Goal: Task Accomplishment & Management: Manage account settings

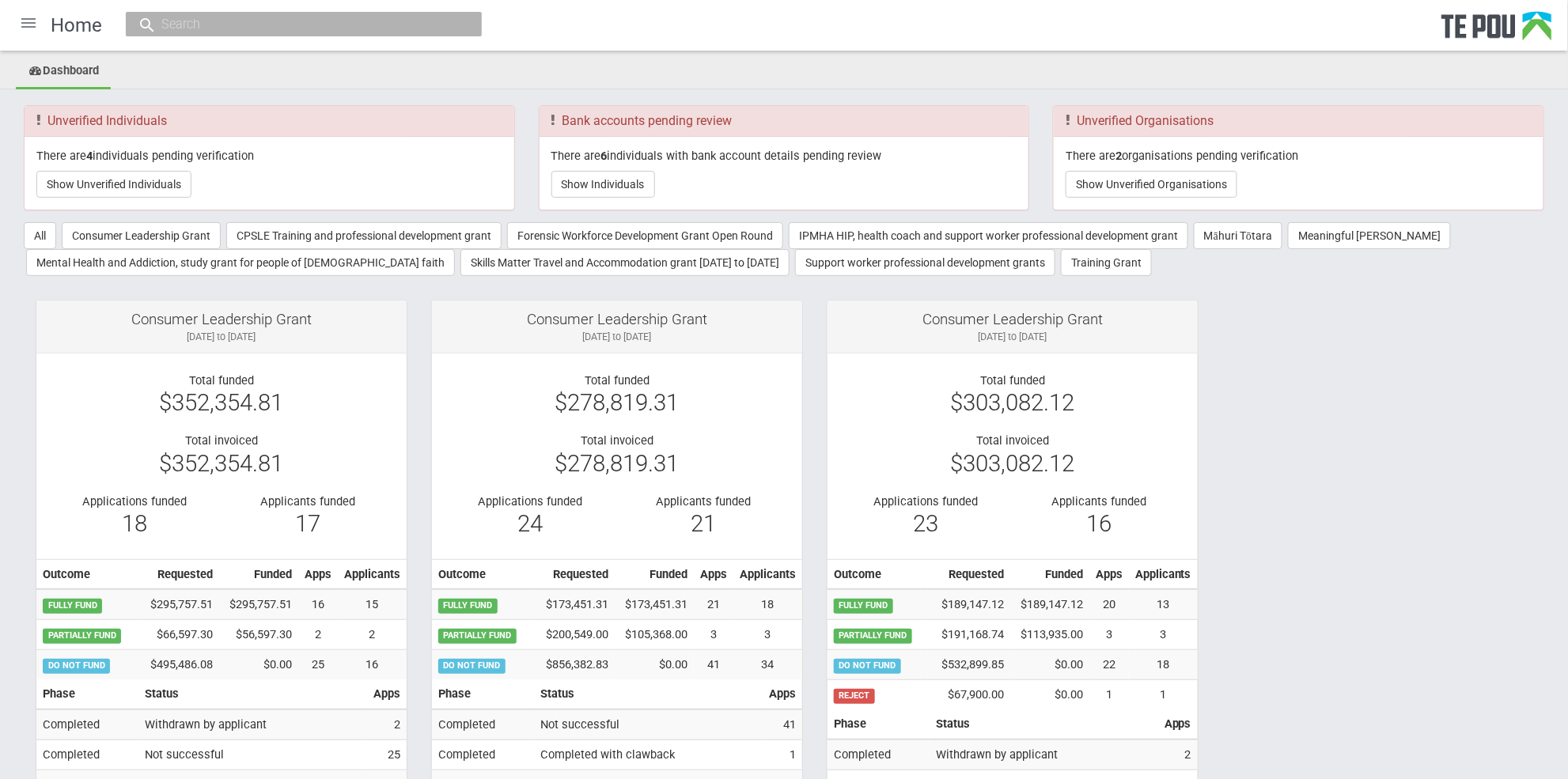
click at [25, 30] on div at bounding box center [28, 23] width 38 height 38
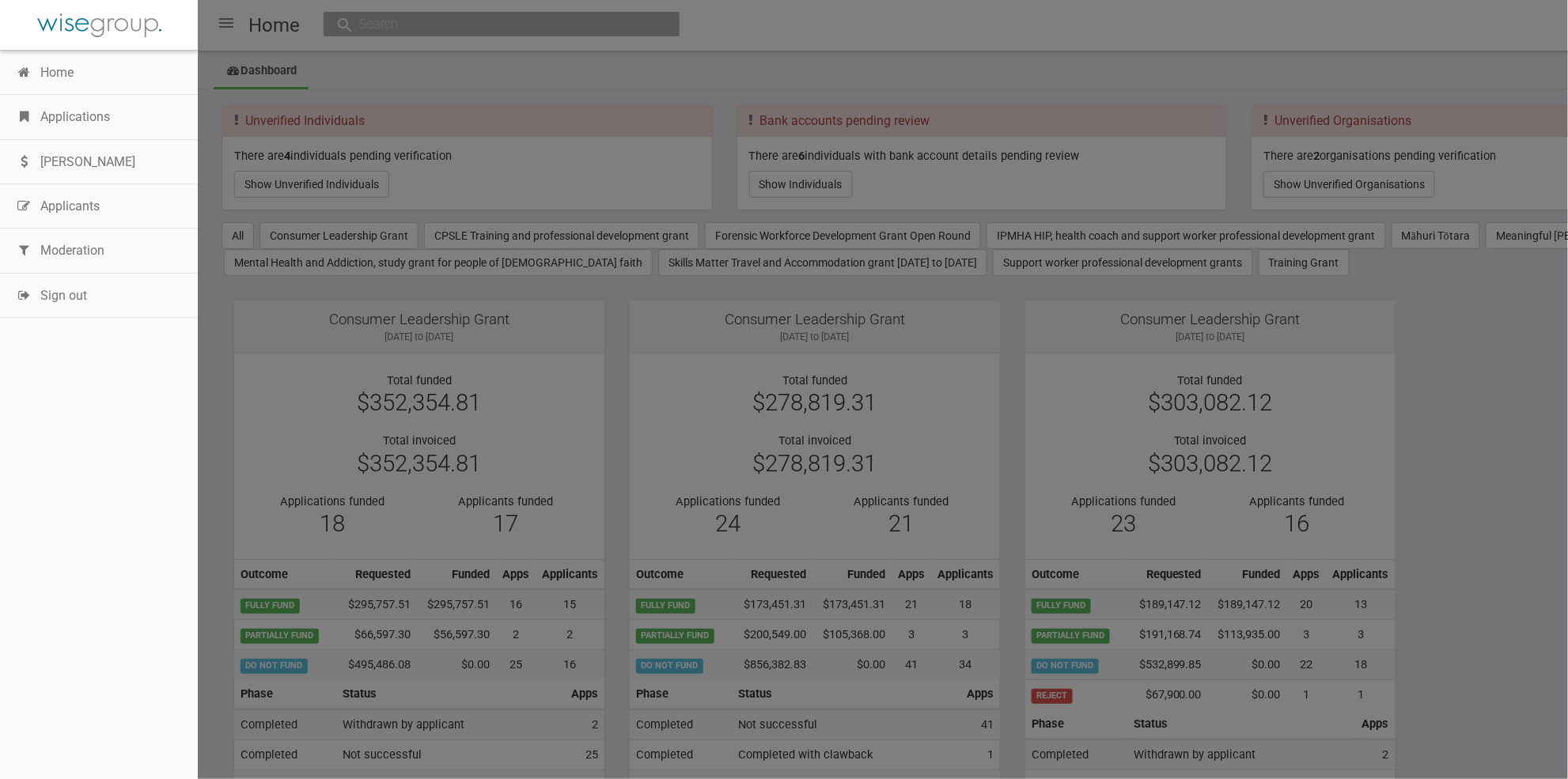
click at [116, 106] on link "Applications" at bounding box center [99, 117] width 198 height 44
click at [103, 109] on link "Applications" at bounding box center [99, 117] width 198 height 44
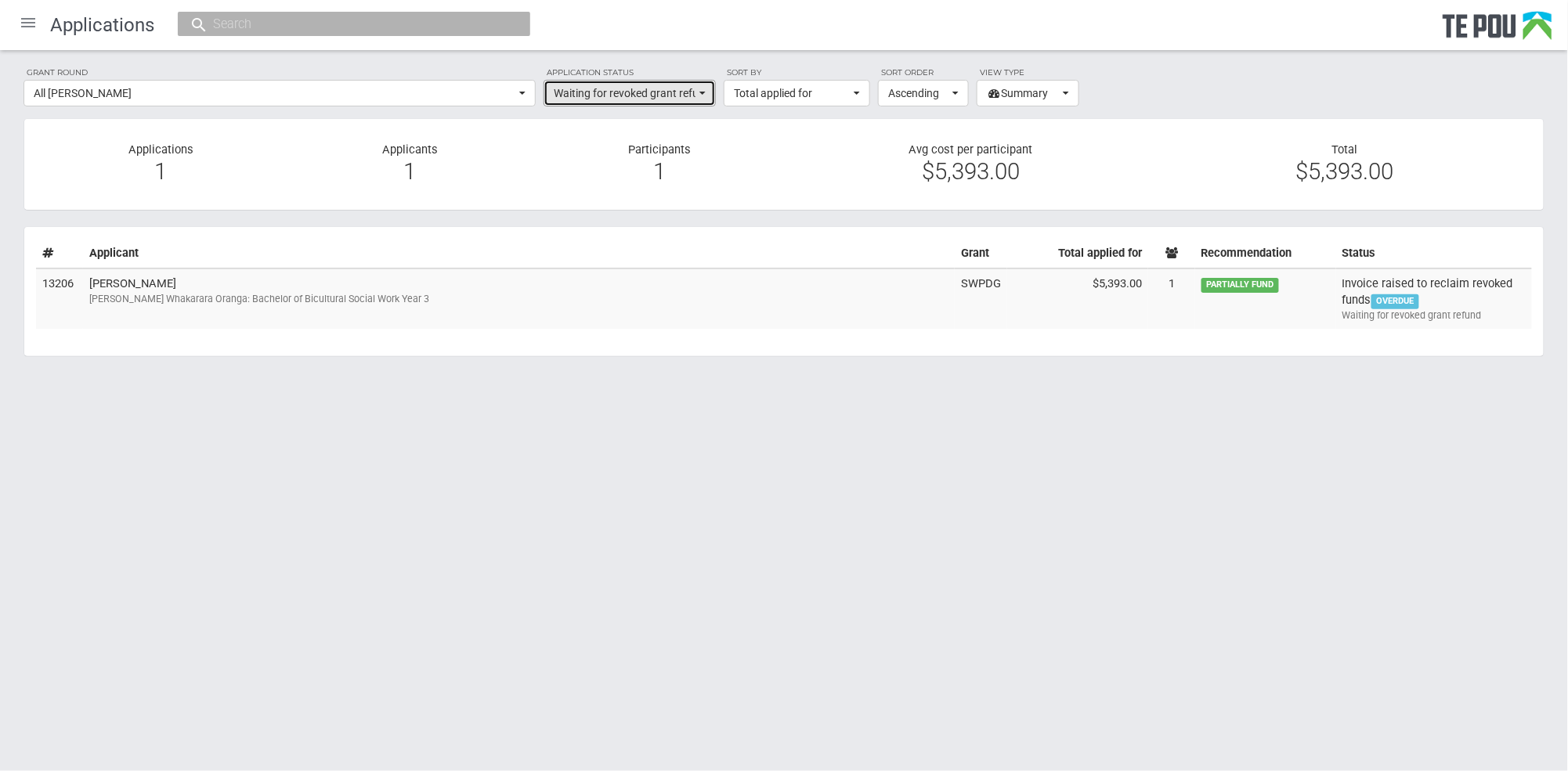
click at [702, 96] on button "Waiting for revoked grant refund" at bounding box center [630, 93] width 172 height 27
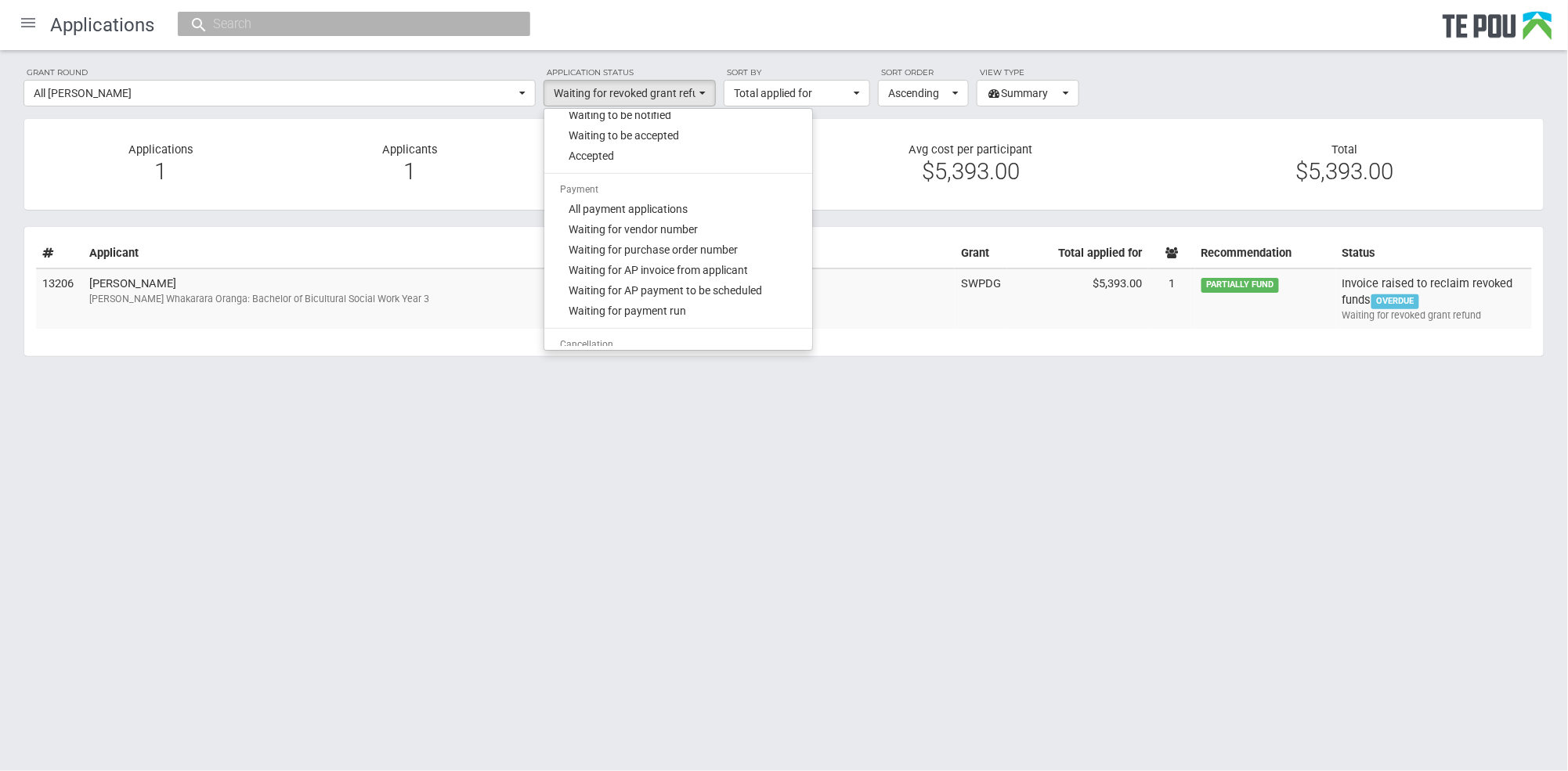
scroll to position [313, 0]
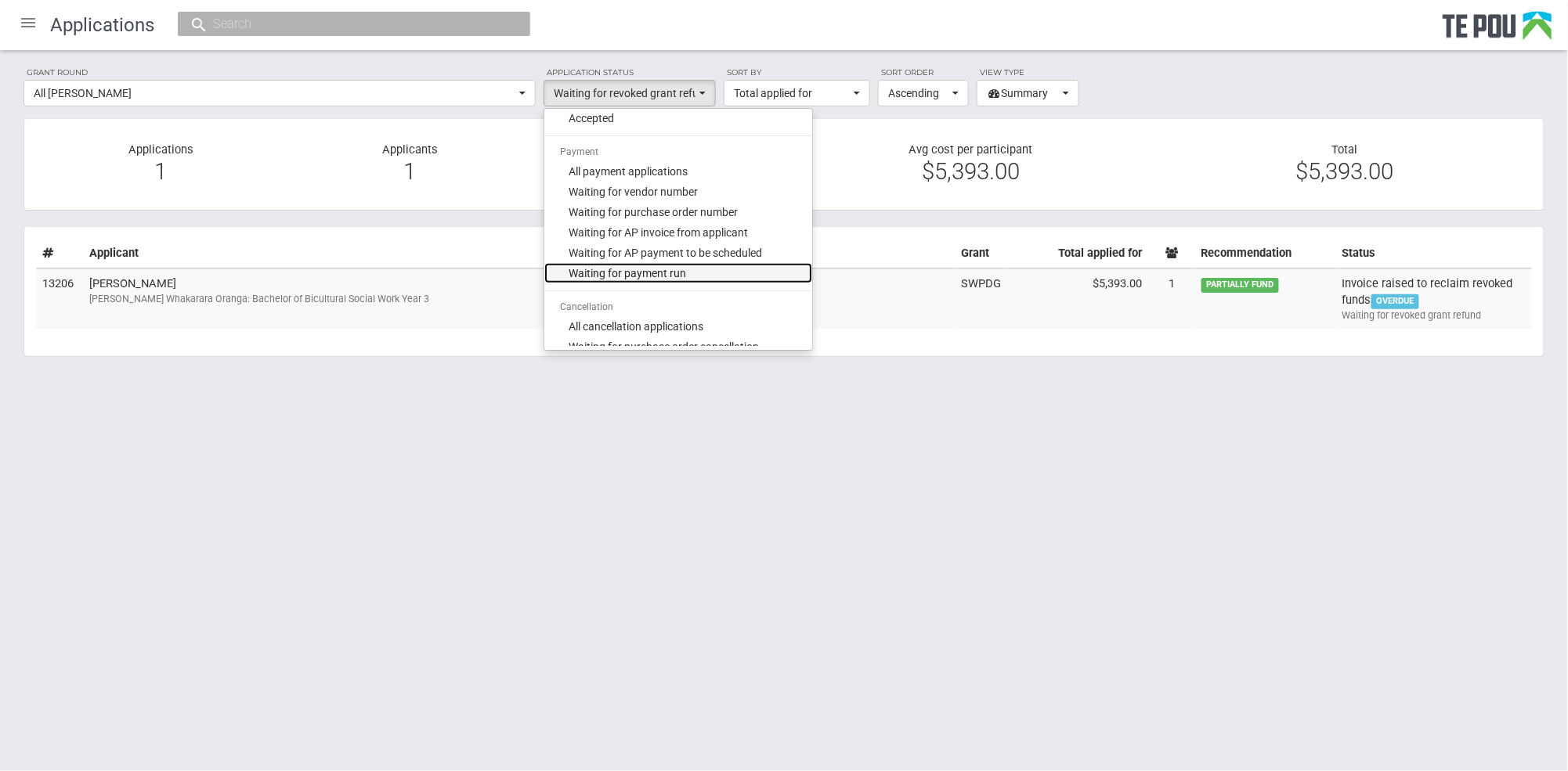
click at [639, 278] on span "Waiting for payment run" at bounding box center [628, 272] width 117 height 15
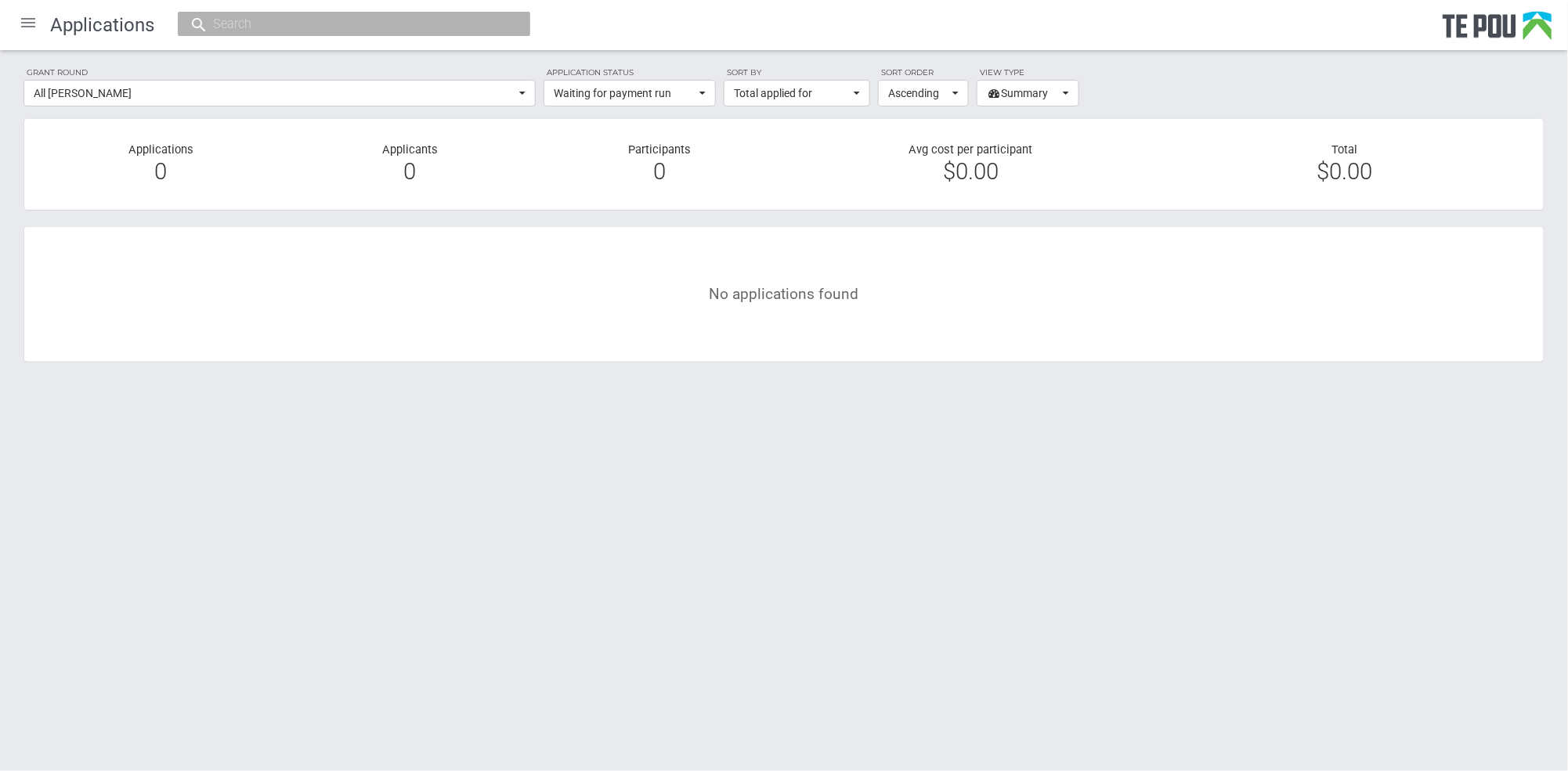
click at [484, 429] on body "Home Applications Grant rounds Applicants Organisations Individuals Moderation …" at bounding box center [784, 216] width 1568 height 433
click at [708, 98] on button "Waiting for payment run" at bounding box center [630, 93] width 172 height 27
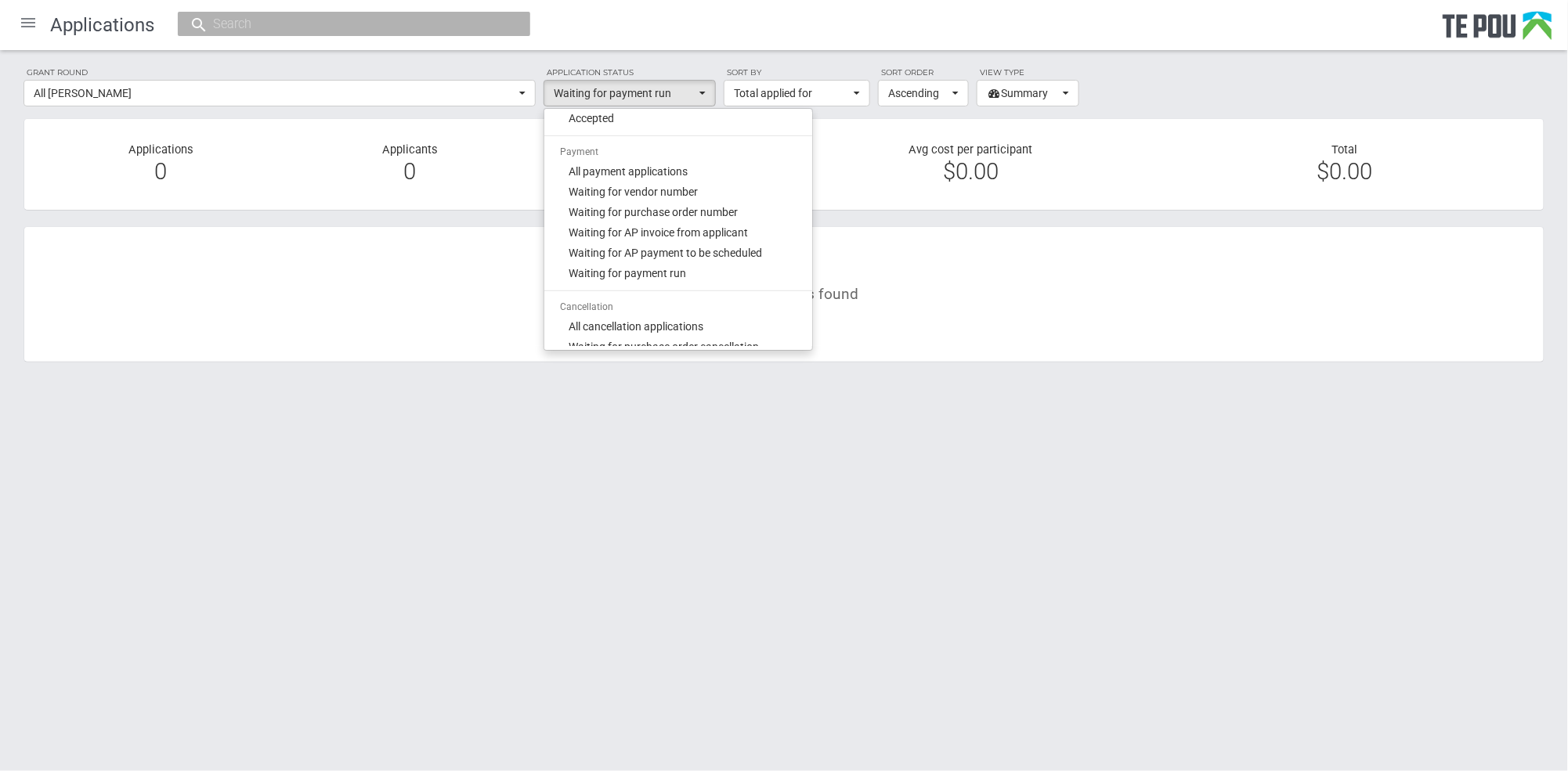
click at [362, 443] on html "Home Applications Grant rounds Applicants Organisations Individuals Moderation …" at bounding box center [784, 385] width 1568 height 771
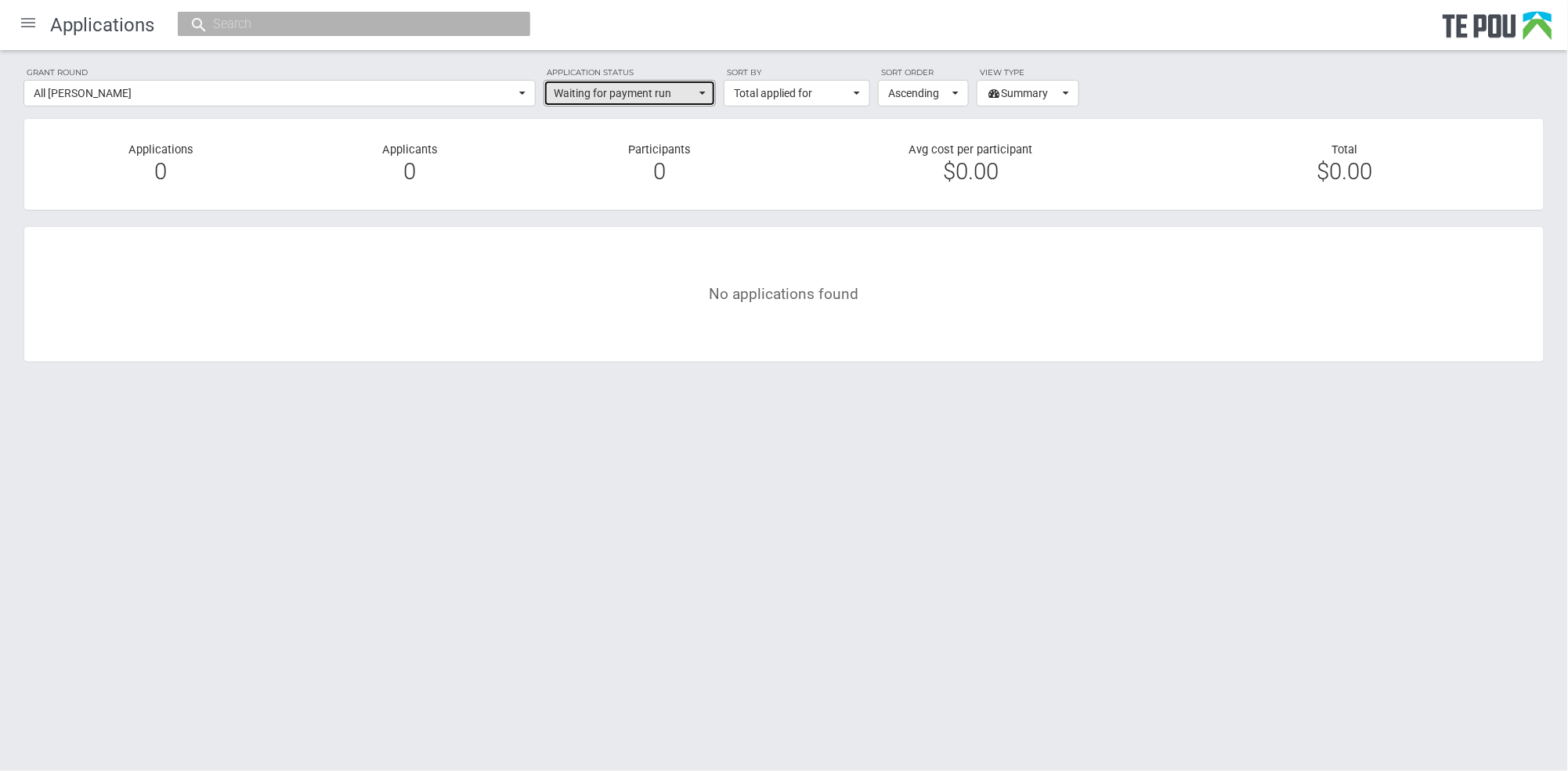
click at [701, 94] on span "button" at bounding box center [702, 92] width 6 height 3
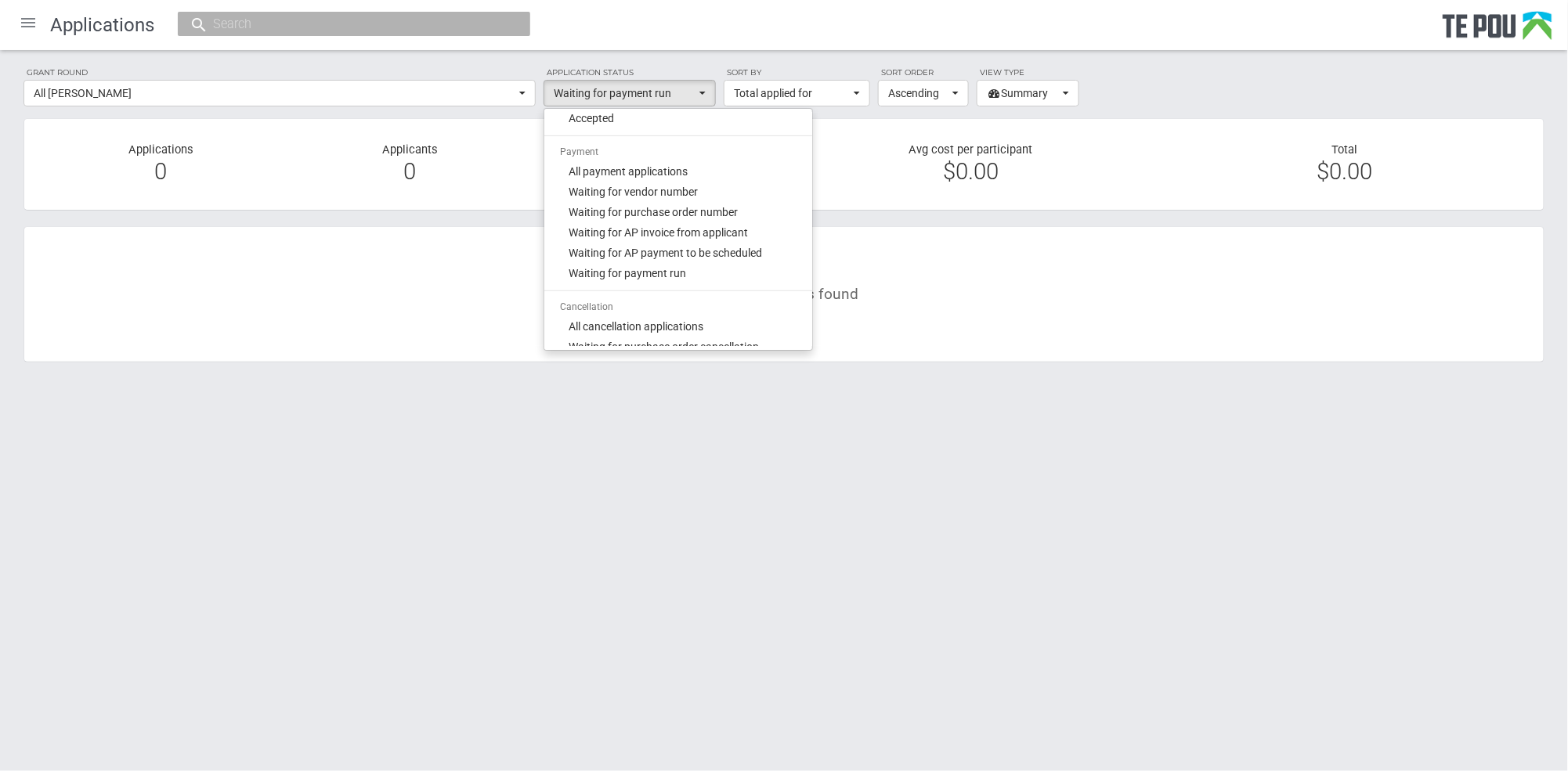
click at [60, 489] on html "Home Applications Grant rounds Applicants Organisations Individuals Moderation …" at bounding box center [784, 385] width 1568 height 771
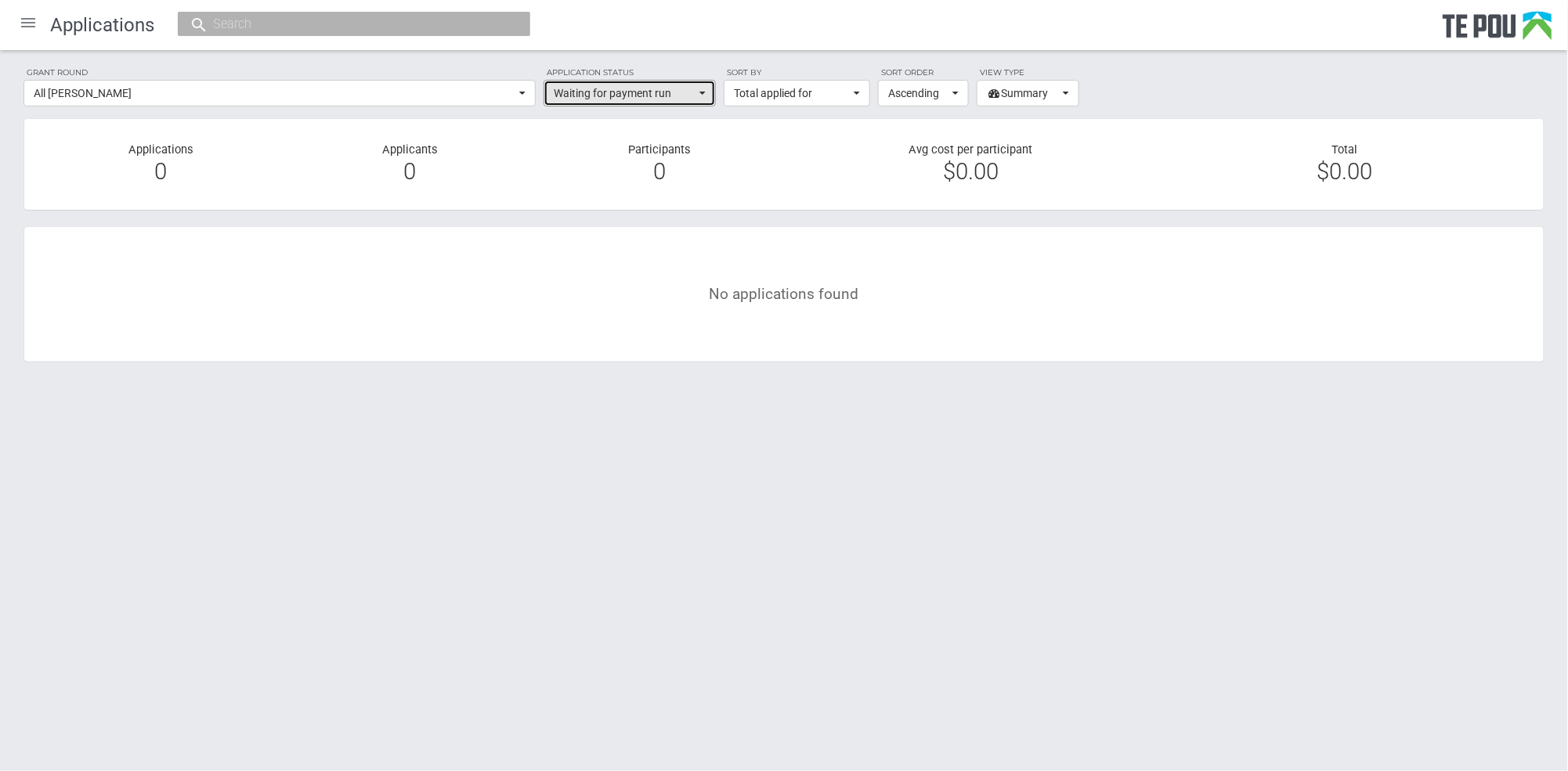
click at [702, 96] on button "Waiting for payment run" at bounding box center [630, 93] width 172 height 27
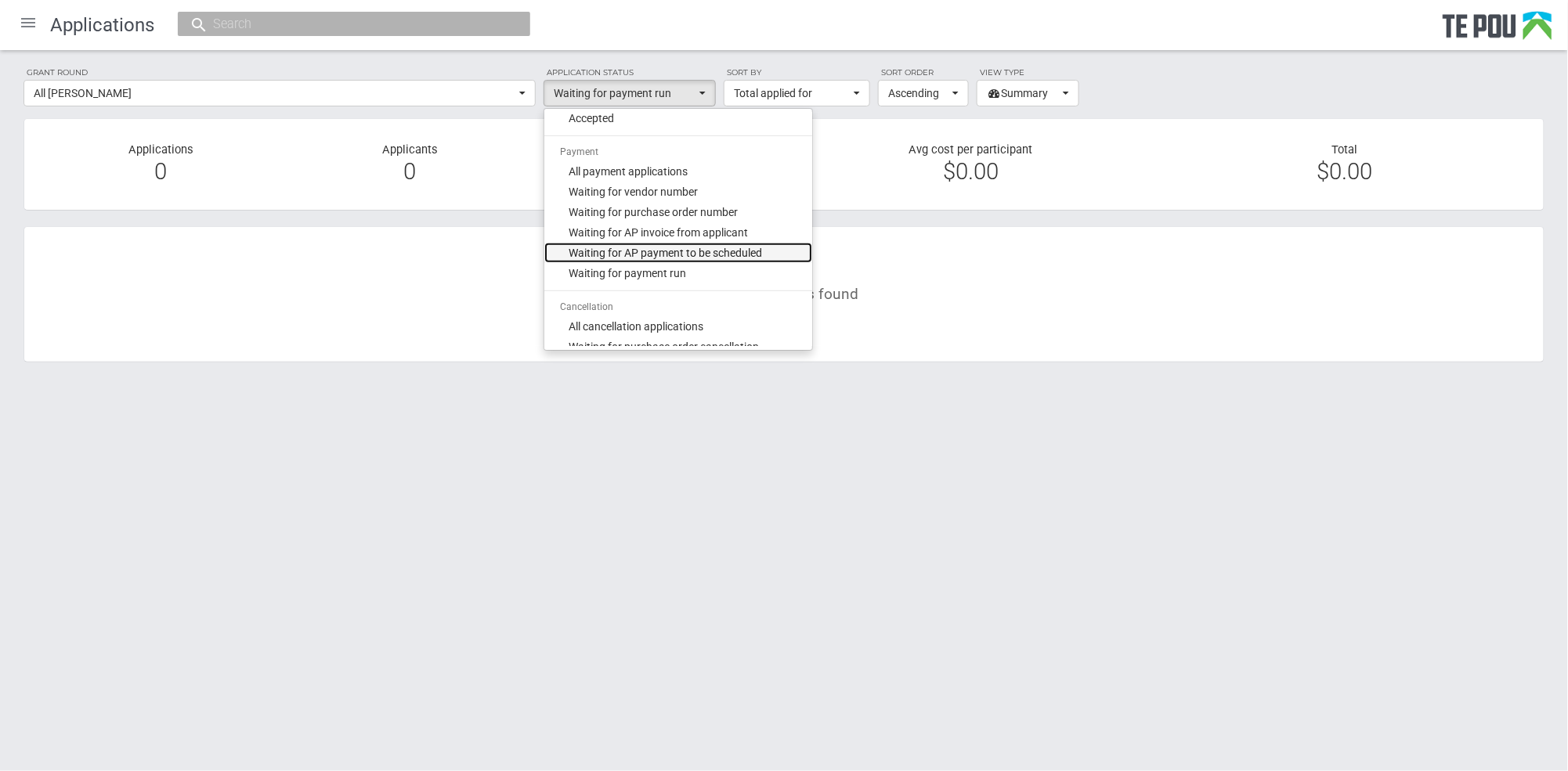
click at [721, 247] on span "Waiting for AP payment to be scheduled" at bounding box center [667, 253] width 194 height 15
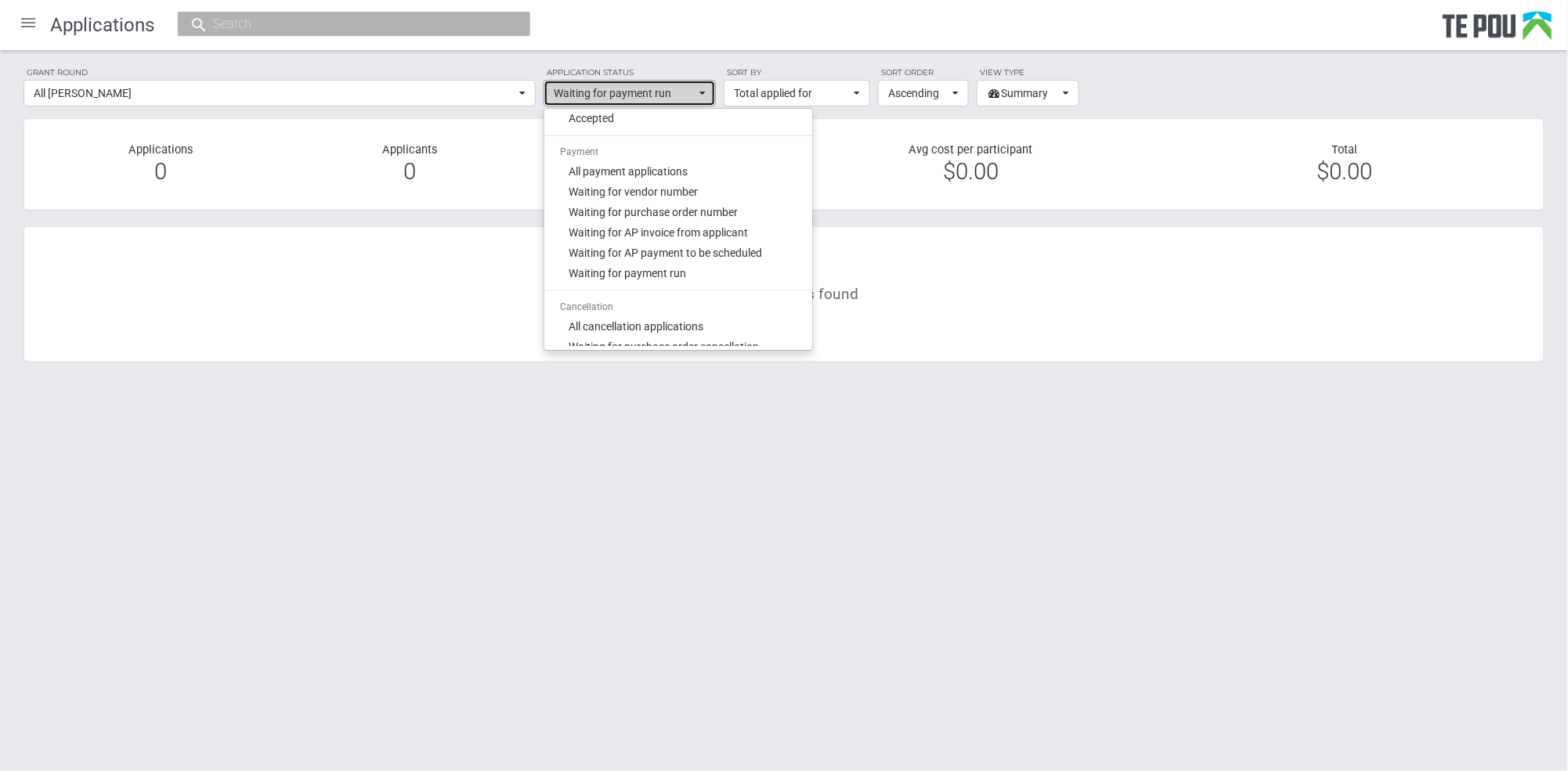
select select "220"
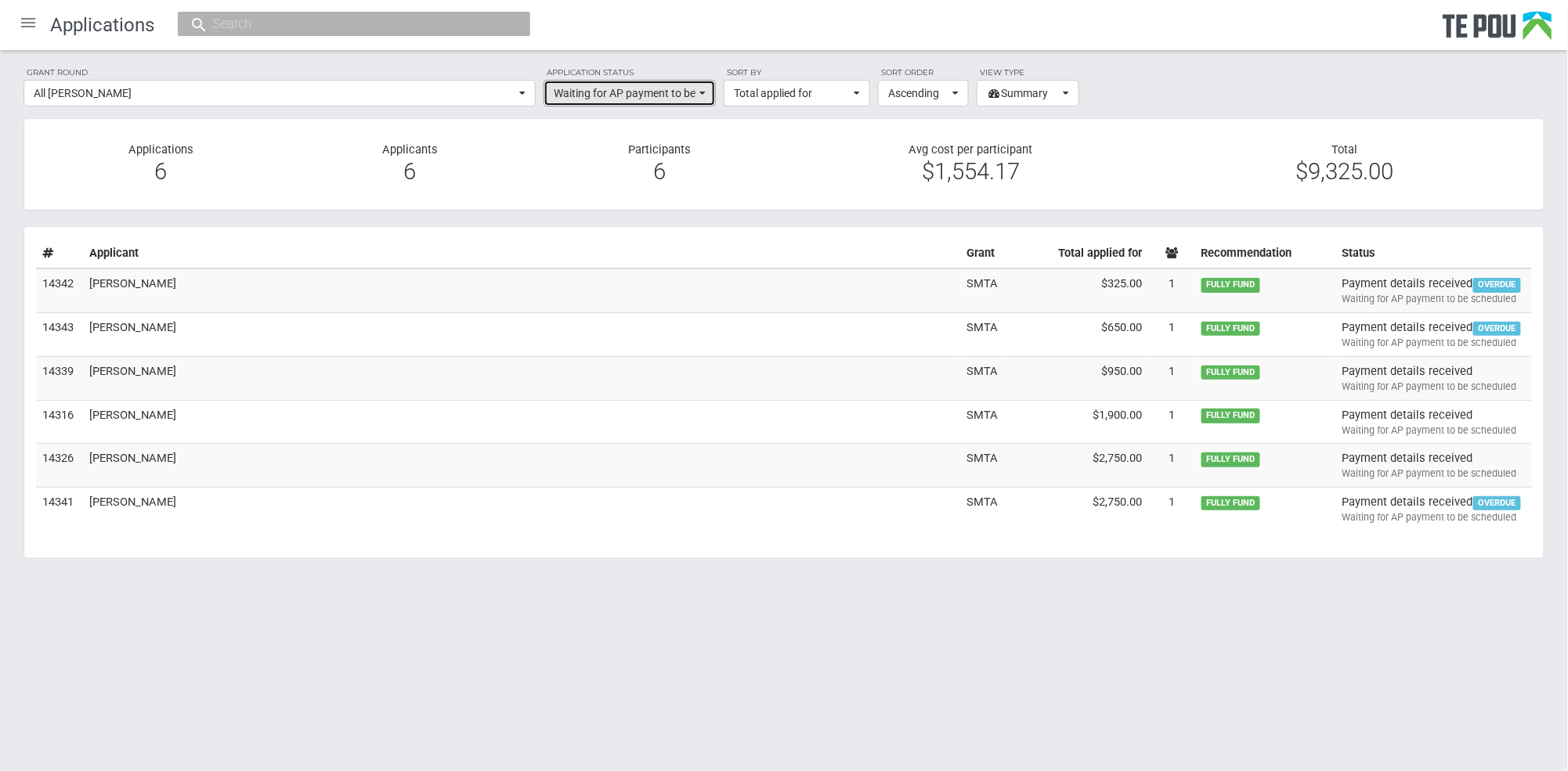
click at [708, 95] on button "Waiting for AP payment to be scheduled" at bounding box center [630, 93] width 172 height 27
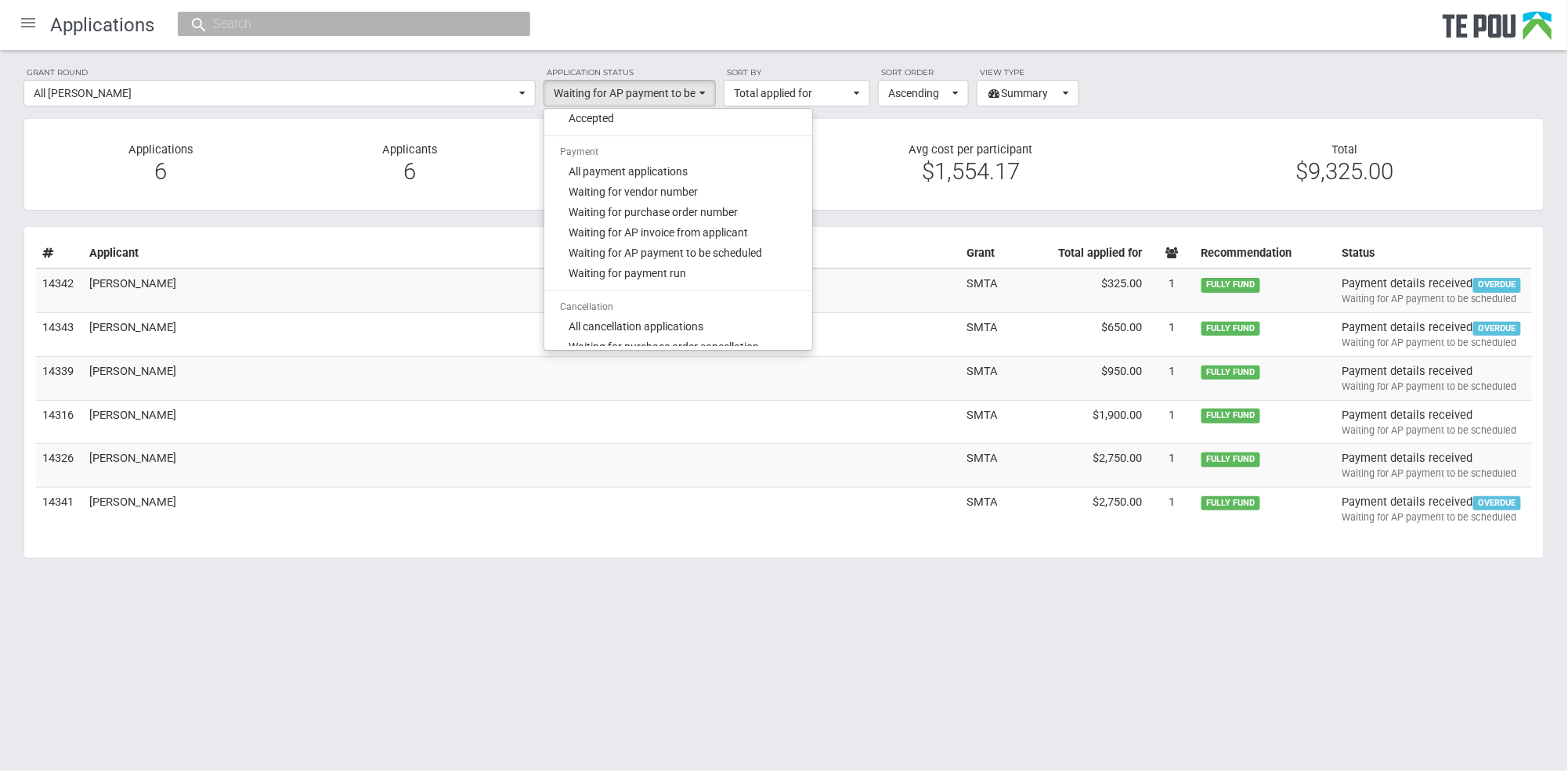
click at [160, 673] on html "Home Applications Grant rounds Applicants Organisations Individuals Moderation …" at bounding box center [784, 385] width 1568 height 771
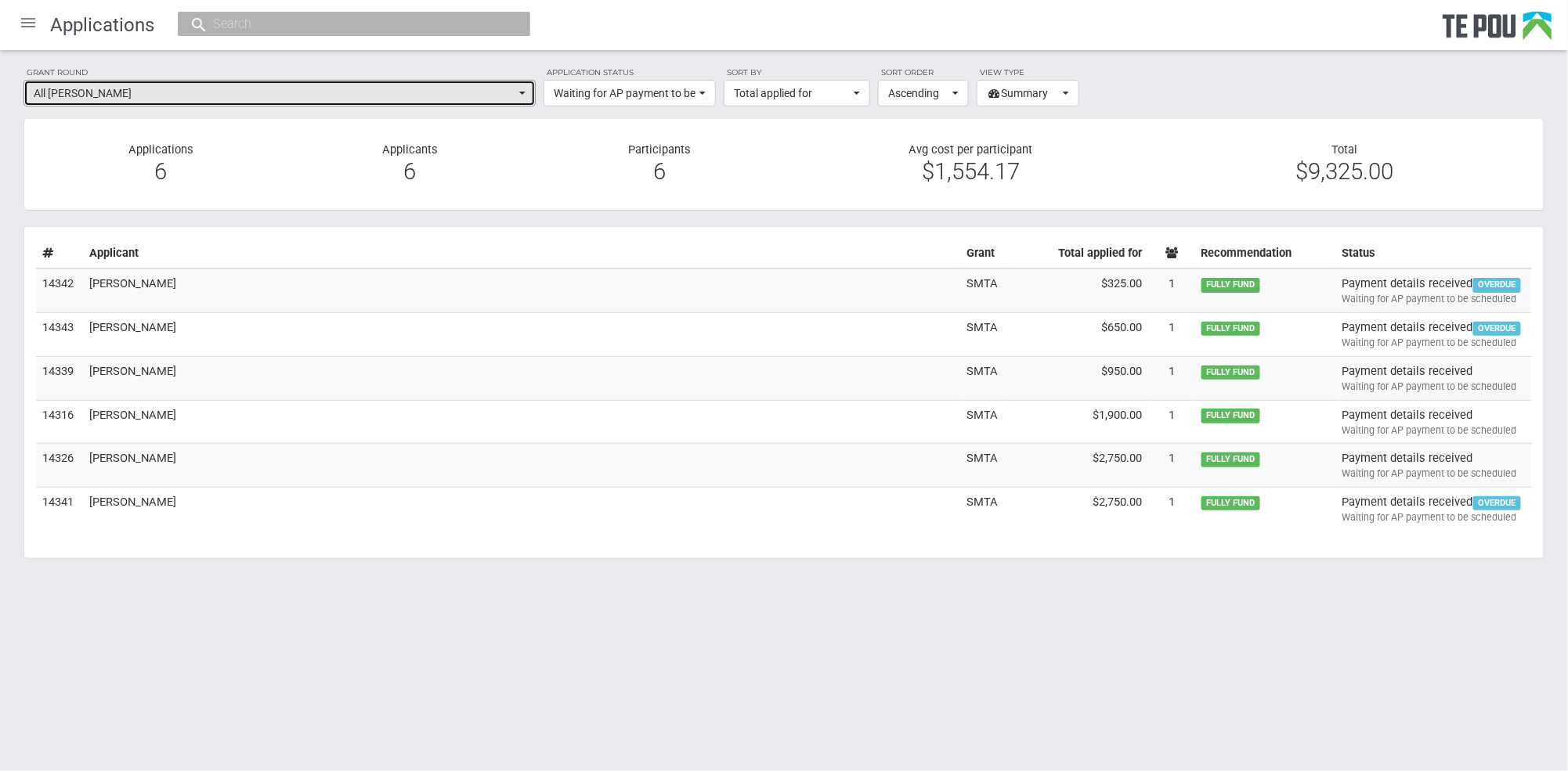
click at [527, 91] on button "All [PERSON_NAME]" at bounding box center [280, 93] width 513 height 27
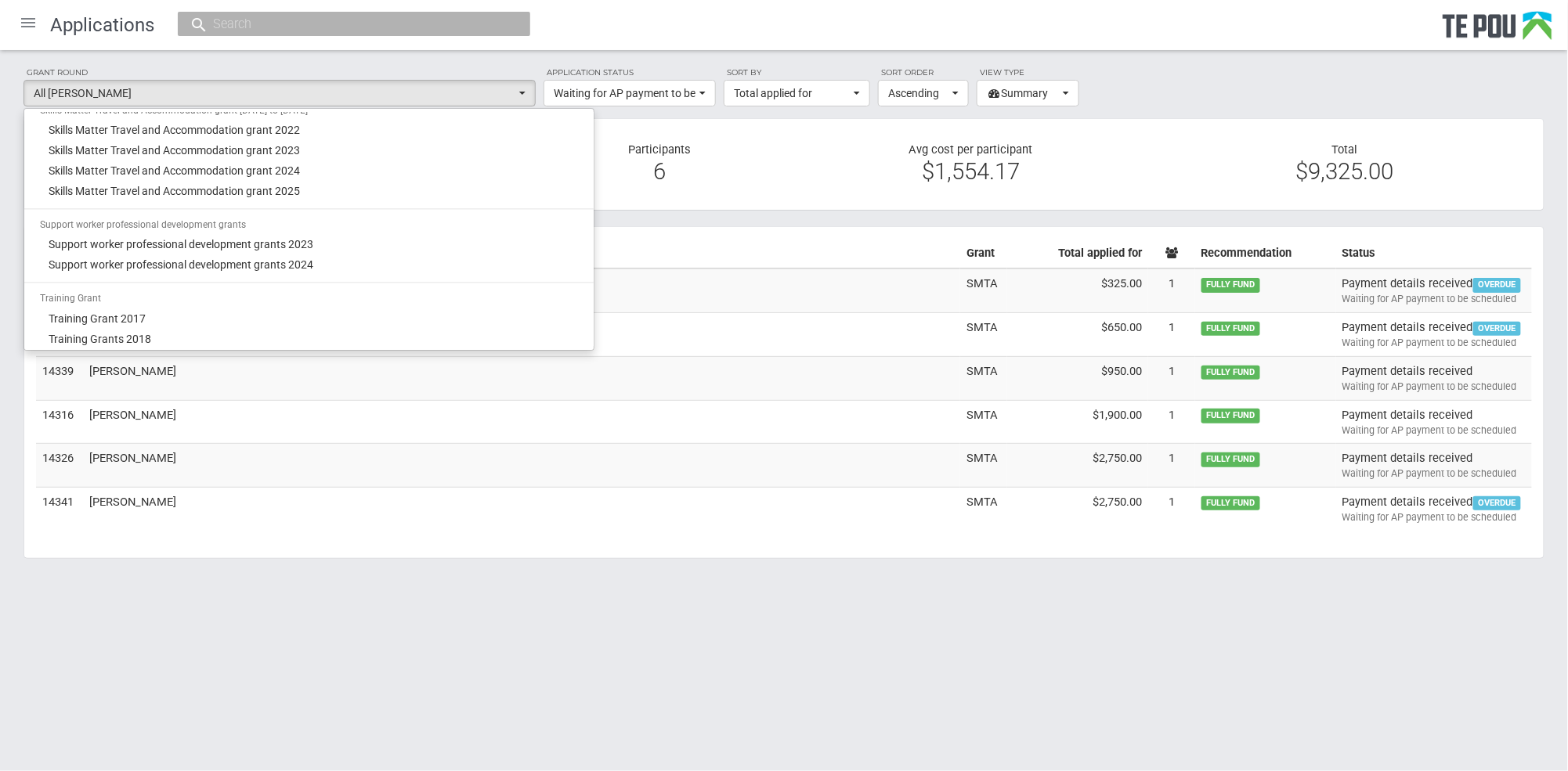
scroll to position [1279, 0]
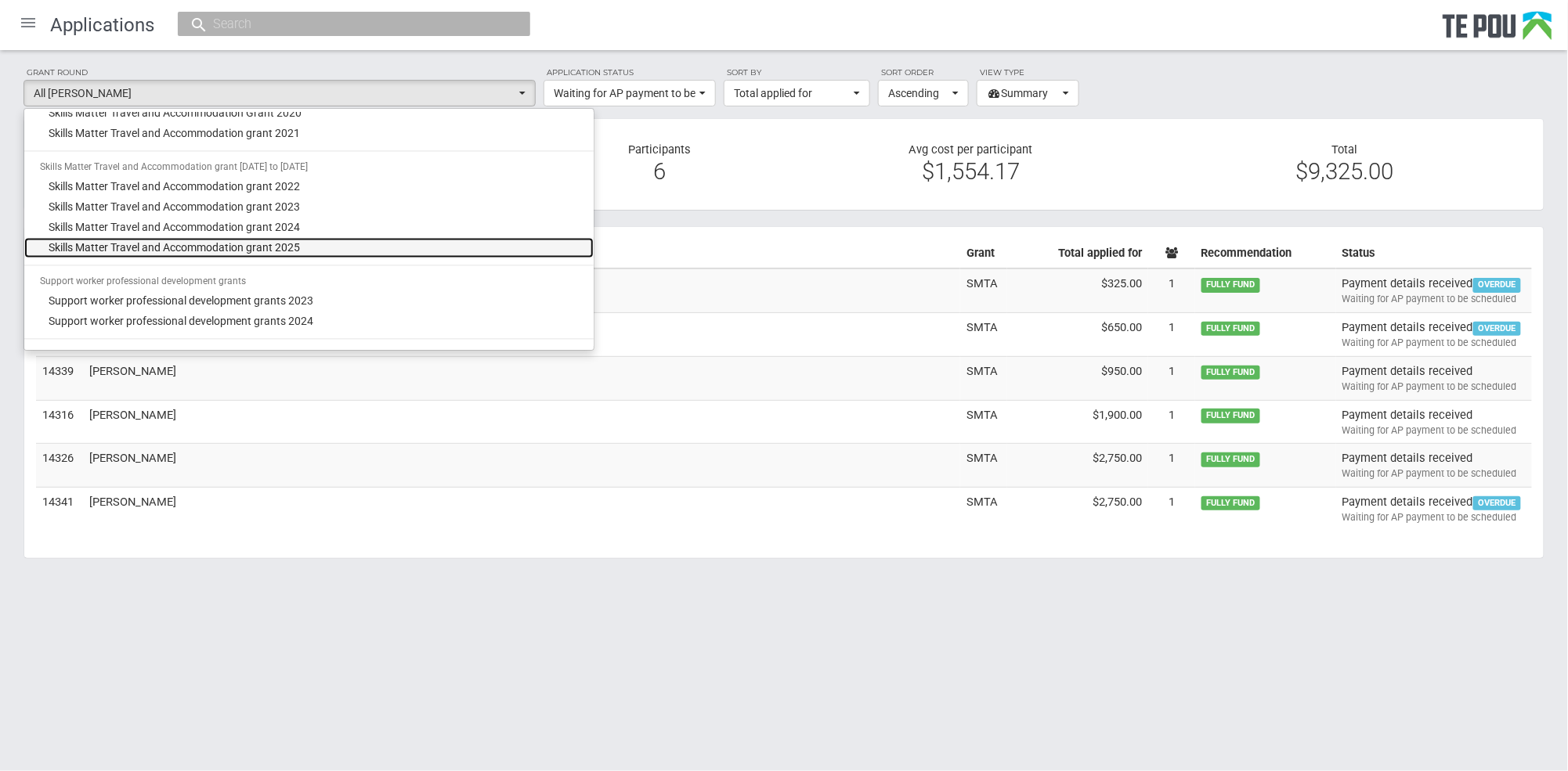
click at [304, 249] on link "Skills Matter Travel and Accommodation grant 2025" at bounding box center [309, 248] width 570 height 21
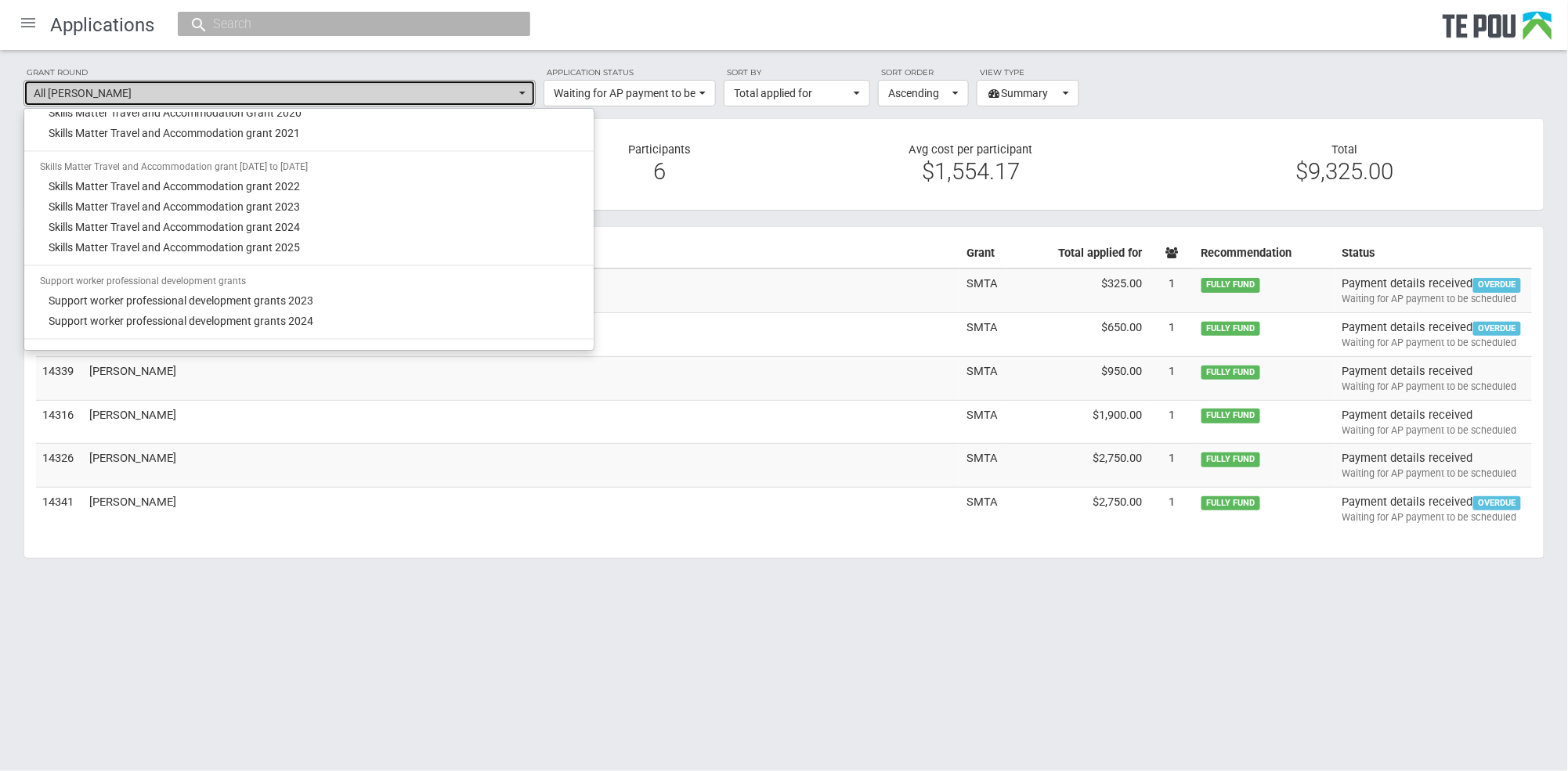
select select "67"
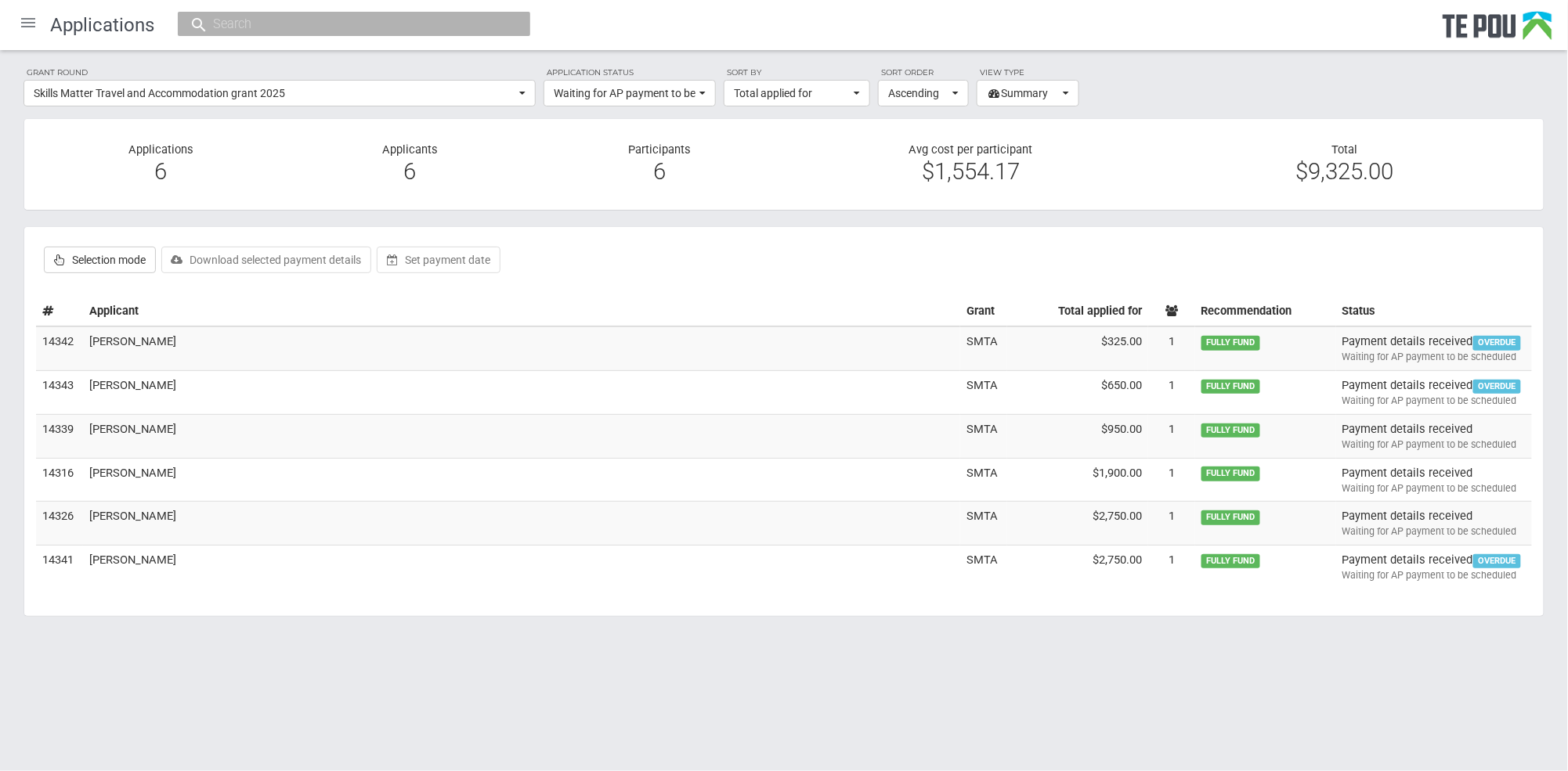
click at [85, 263] on label "Selection mode" at bounding box center [99, 260] width 112 height 27
checkbox input "true"
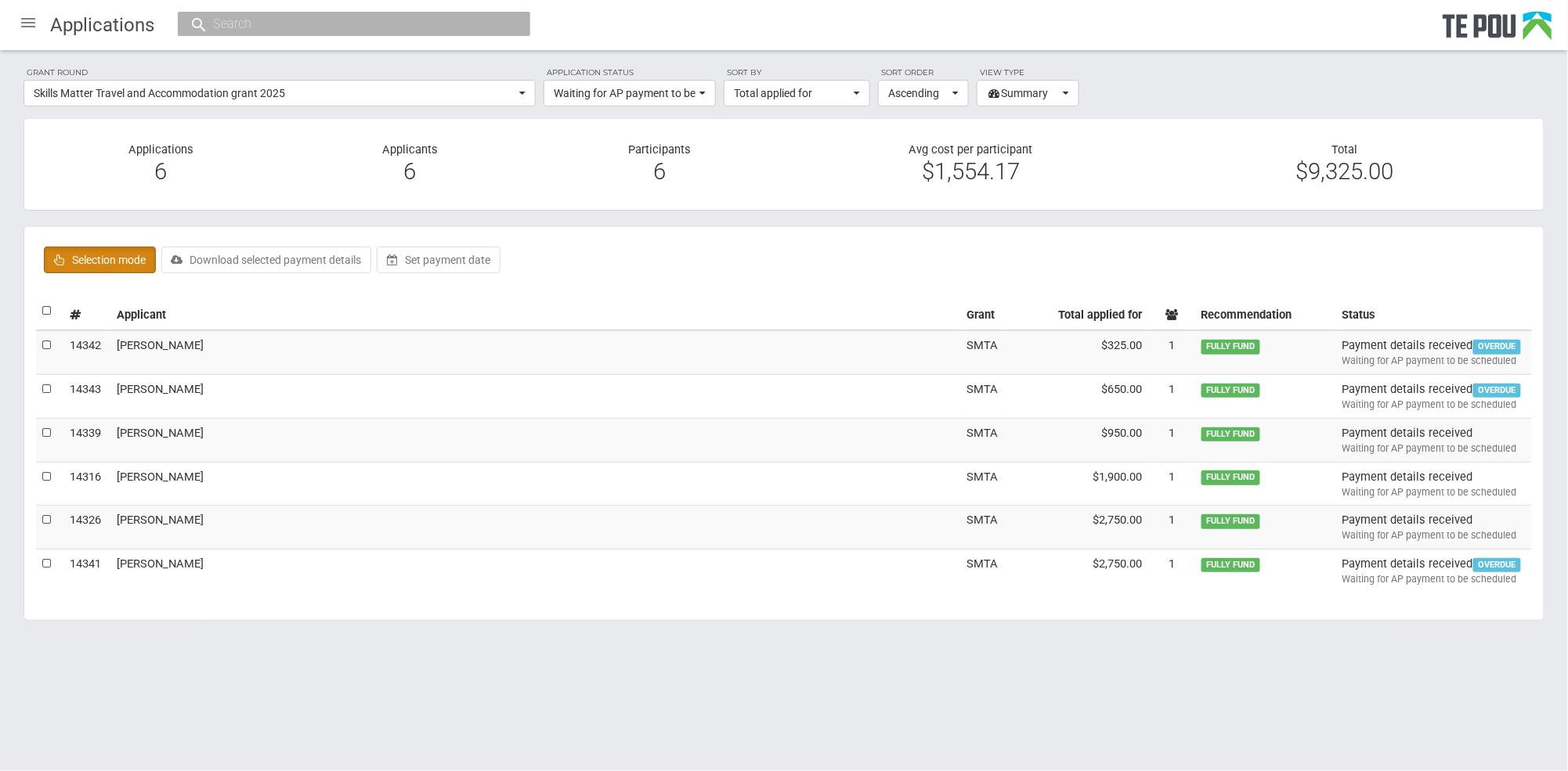
click at [46, 346] on label at bounding box center [47, 346] width 11 height 16
click at [42, 338] on input "checkbox" at bounding box center [41, 337] width 1 height 1
checkbox input "true"
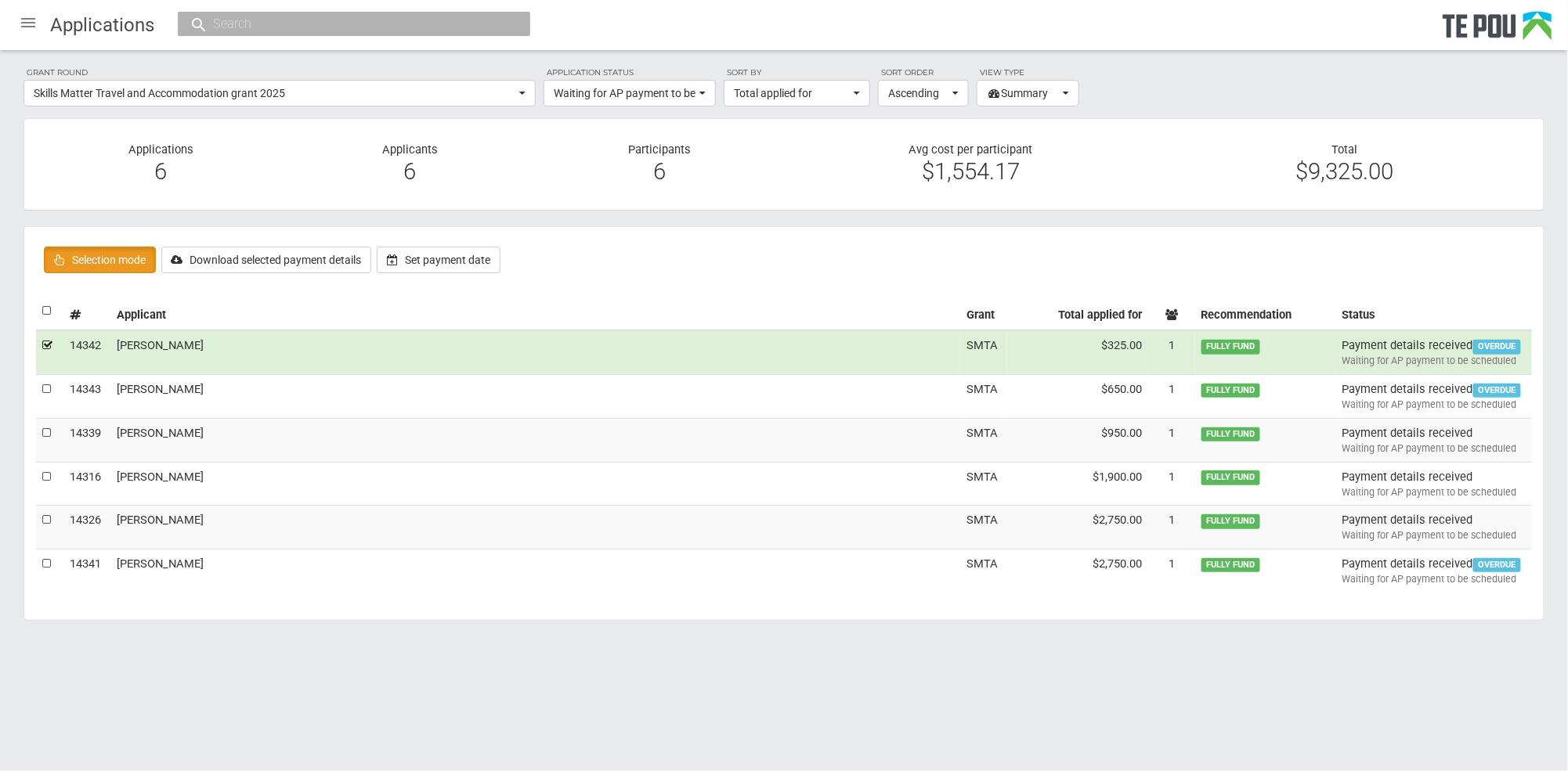
click at [44, 393] on label at bounding box center [47, 390] width 11 height 16
click at [42, 381] on input "checkbox" at bounding box center [41, 381] width 1 height 1
checkbox input "true"
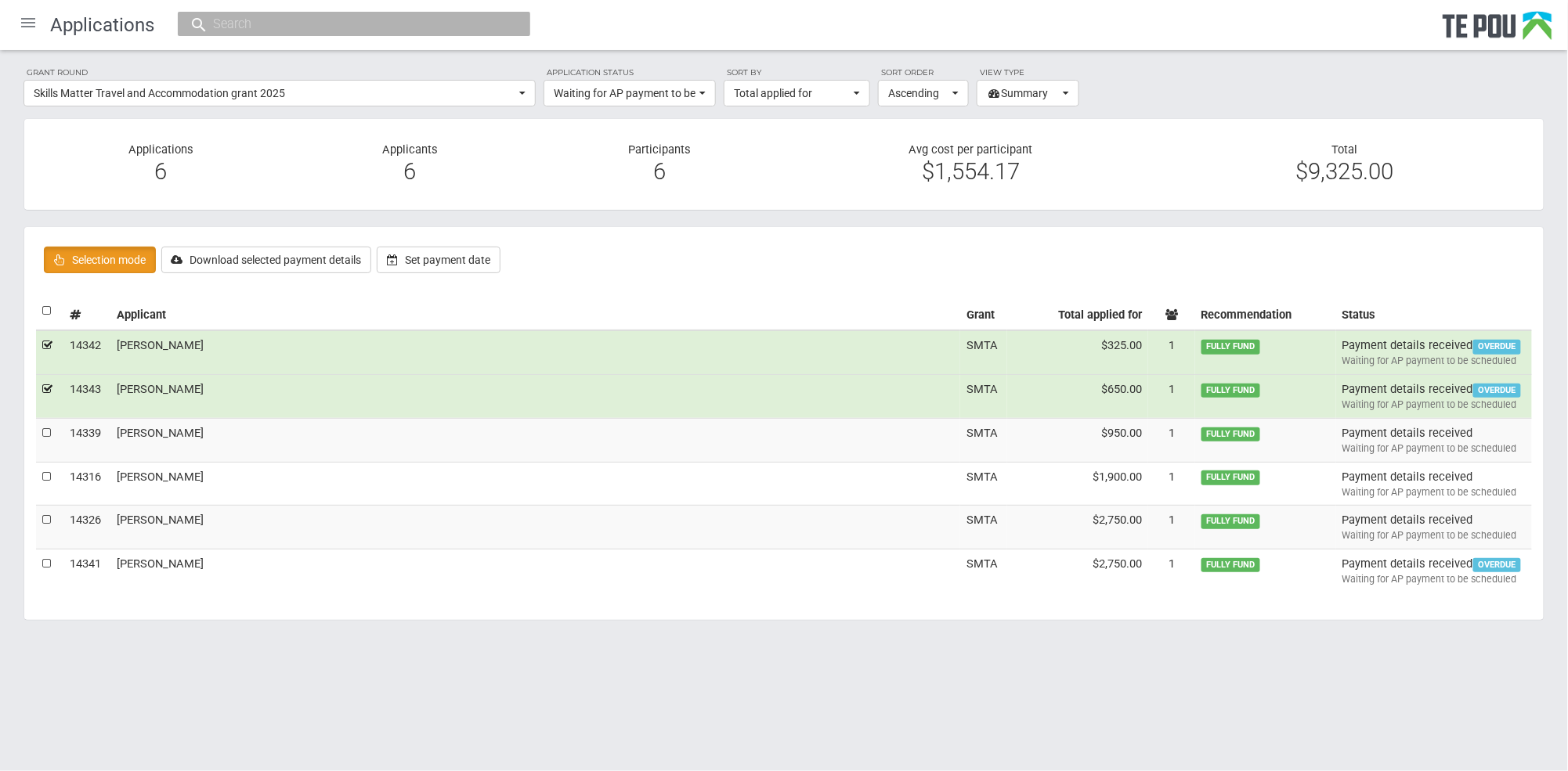
click at [44, 563] on label at bounding box center [47, 564] width 11 height 16
click at [42, 556] on input "checkbox" at bounding box center [41, 555] width 1 height 1
checkbox input "true"
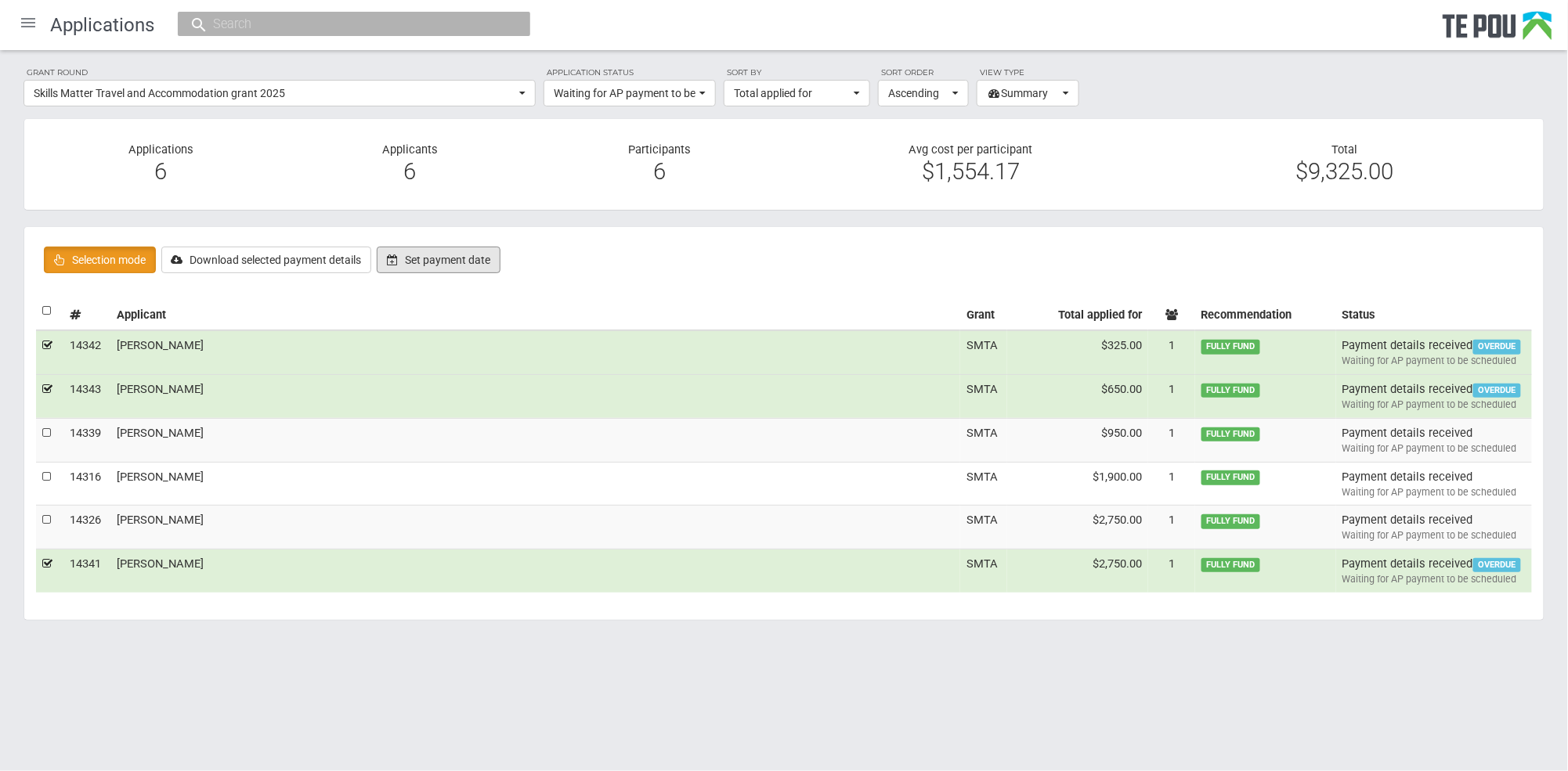
click at [458, 270] on button "Set payment date" at bounding box center [439, 260] width 124 height 27
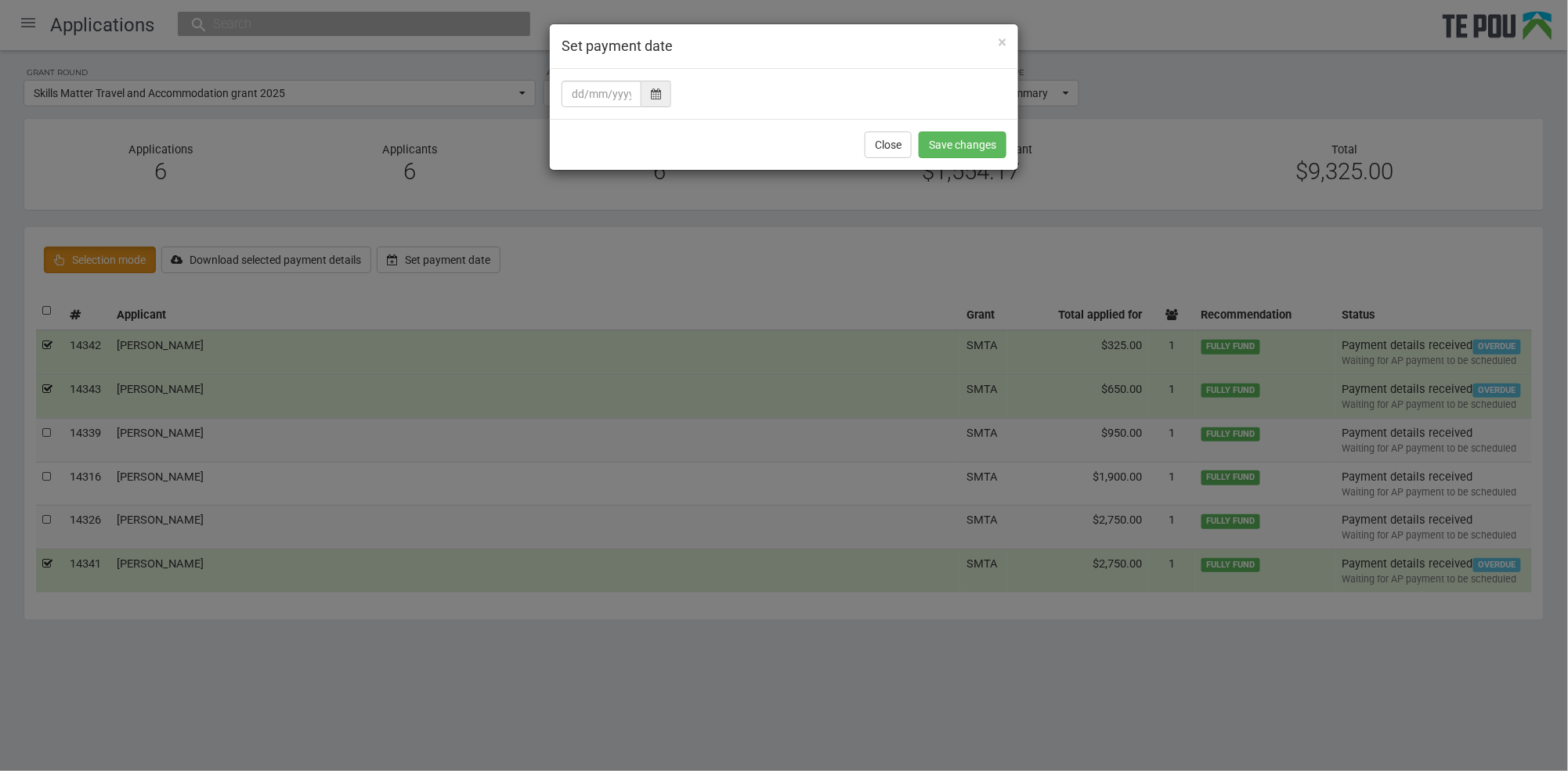
click at [653, 100] on div at bounding box center [656, 94] width 30 height 27
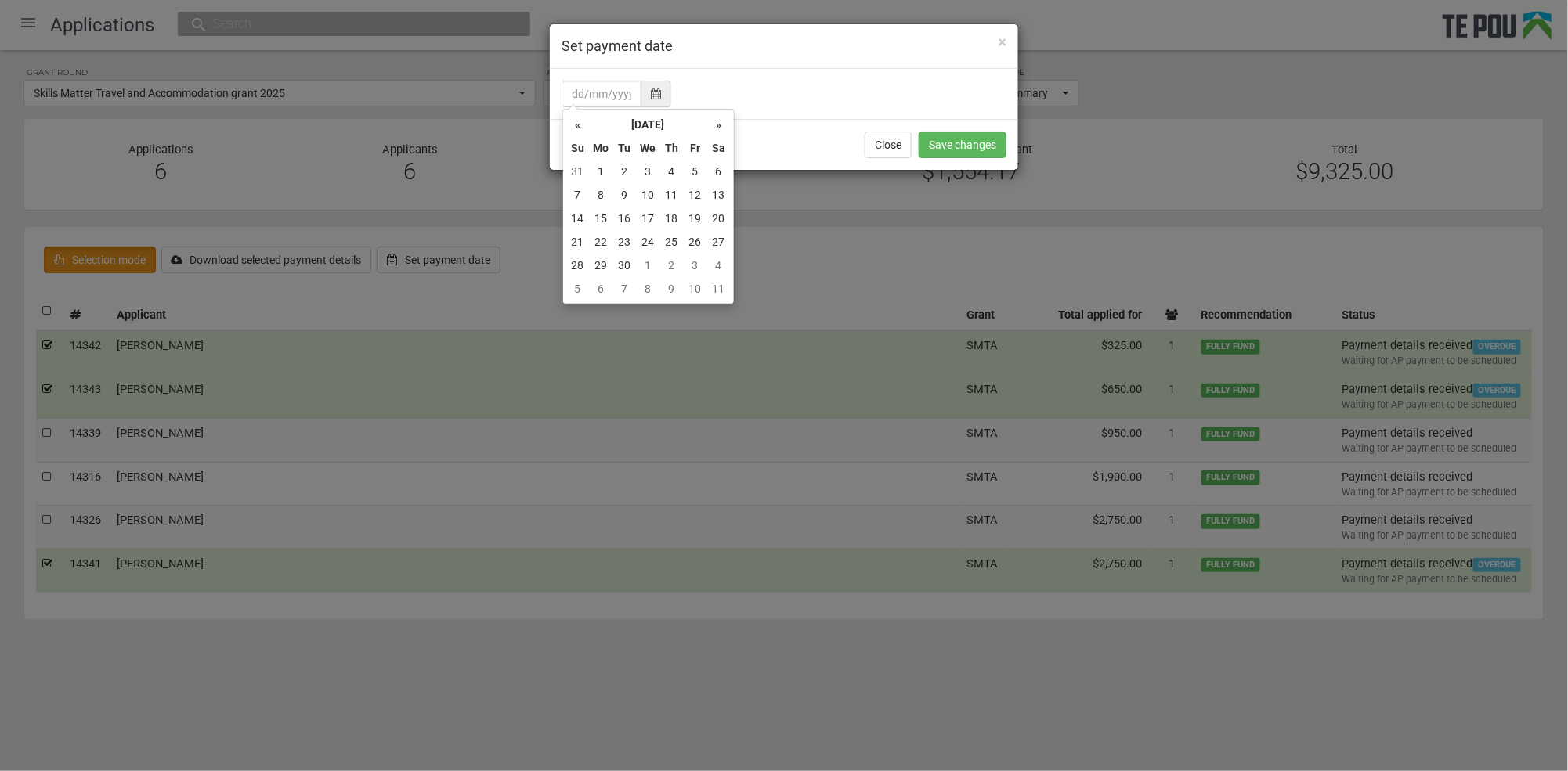
click at [694, 224] on td "19" at bounding box center [695, 218] width 23 height 23
type input "19/09/2025"
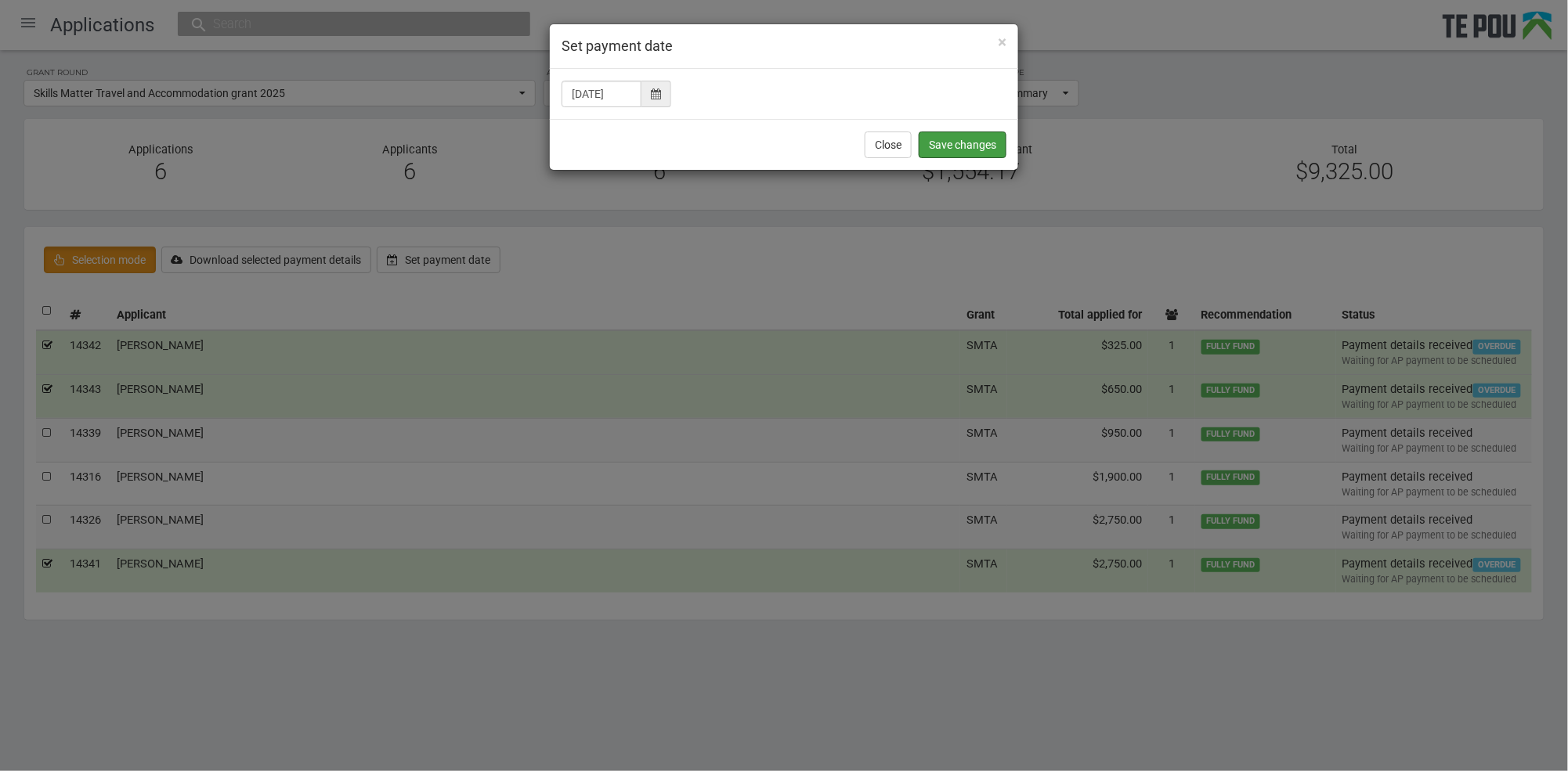
click at [975, 140] on button "Save changes" at bounding box center [963, 145] width 88 height 27
checkbox input "false"
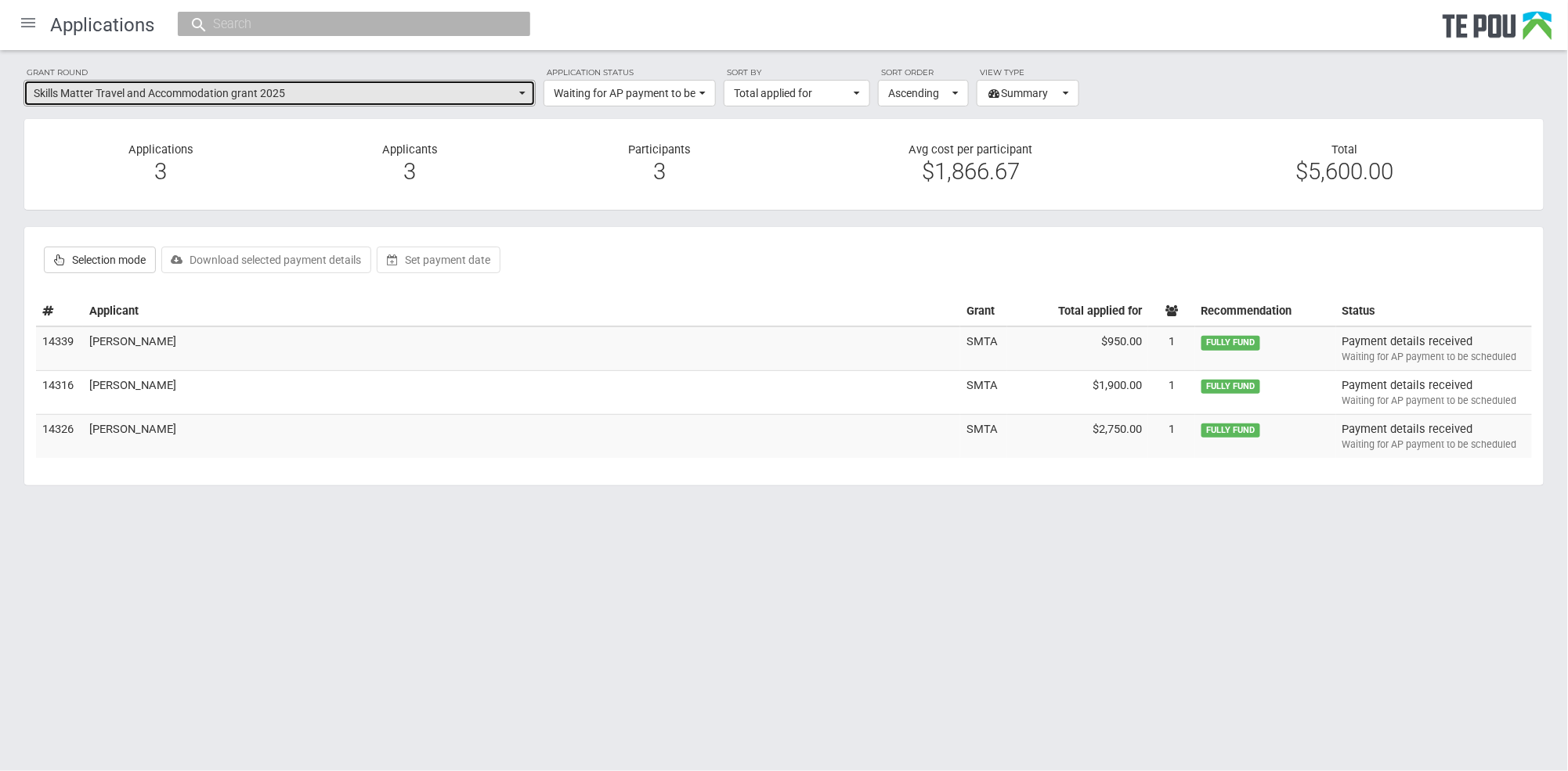
click at [521, 95] on span "button" at bounding box center [522, 92] width 6 height 3
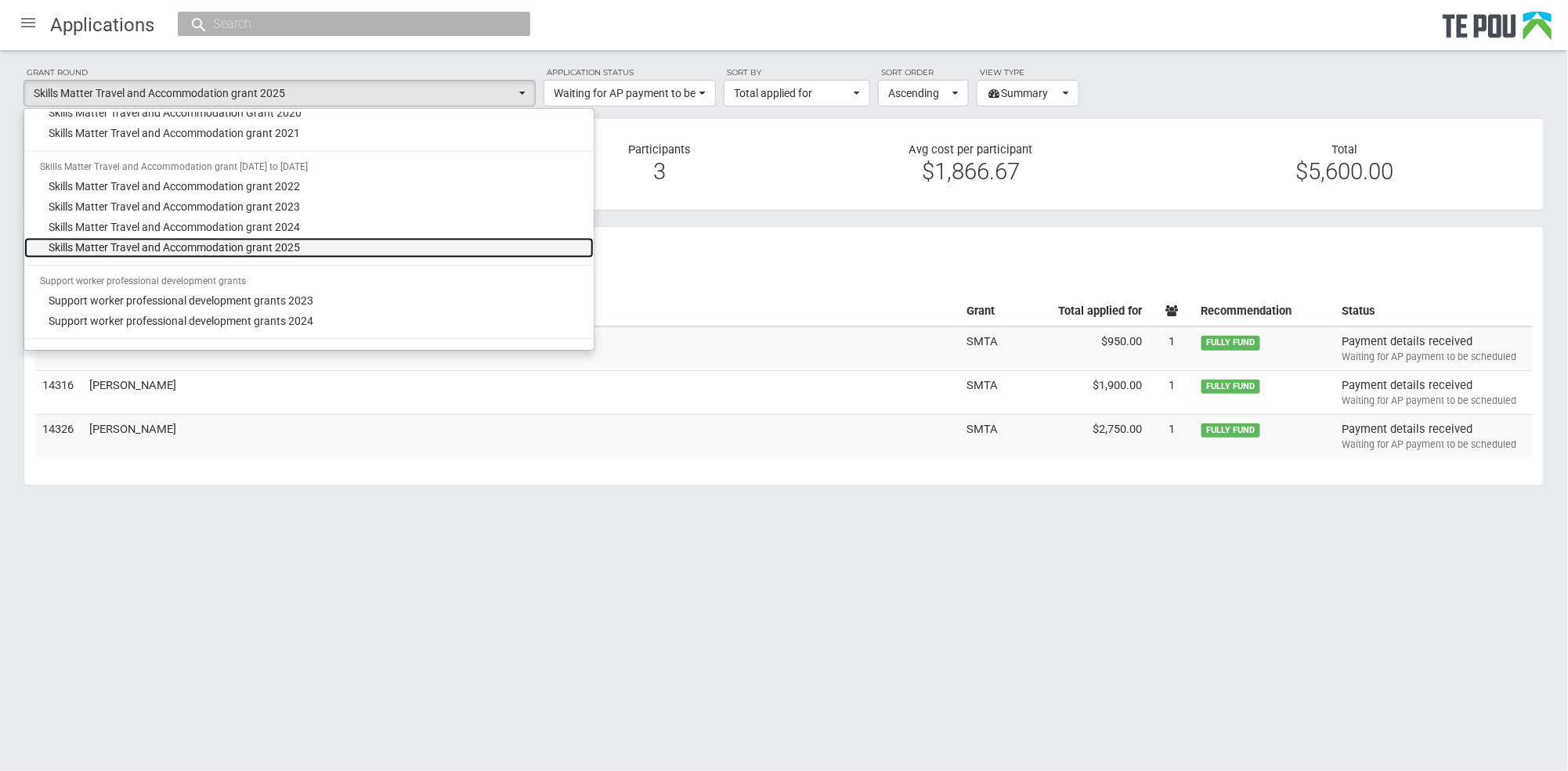
click at [280, 244] on span "Skills Matter Travel and Accommodation grant 2025" at bounding box center [175, 247] width 252 height 15
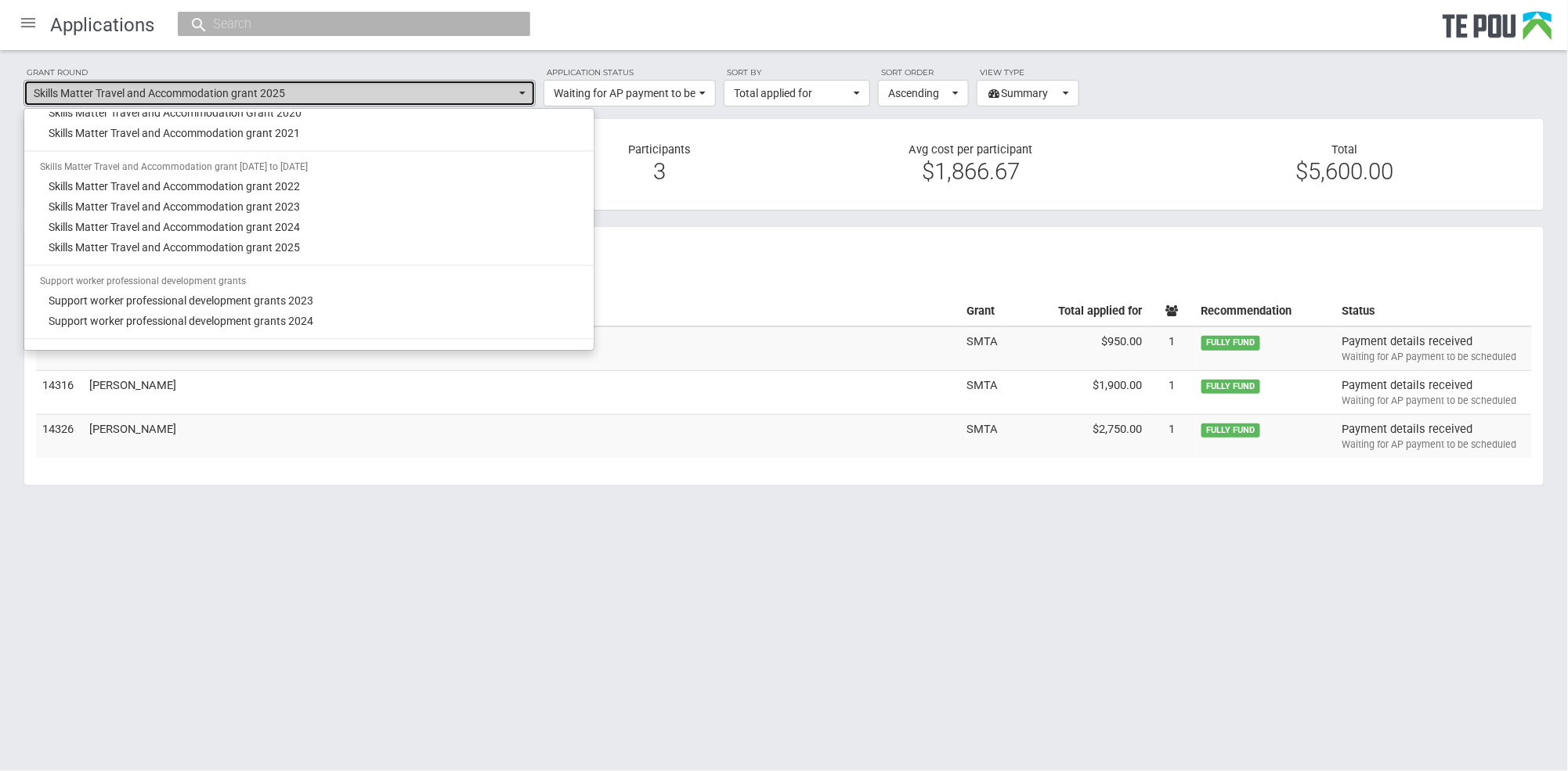
select select "67"
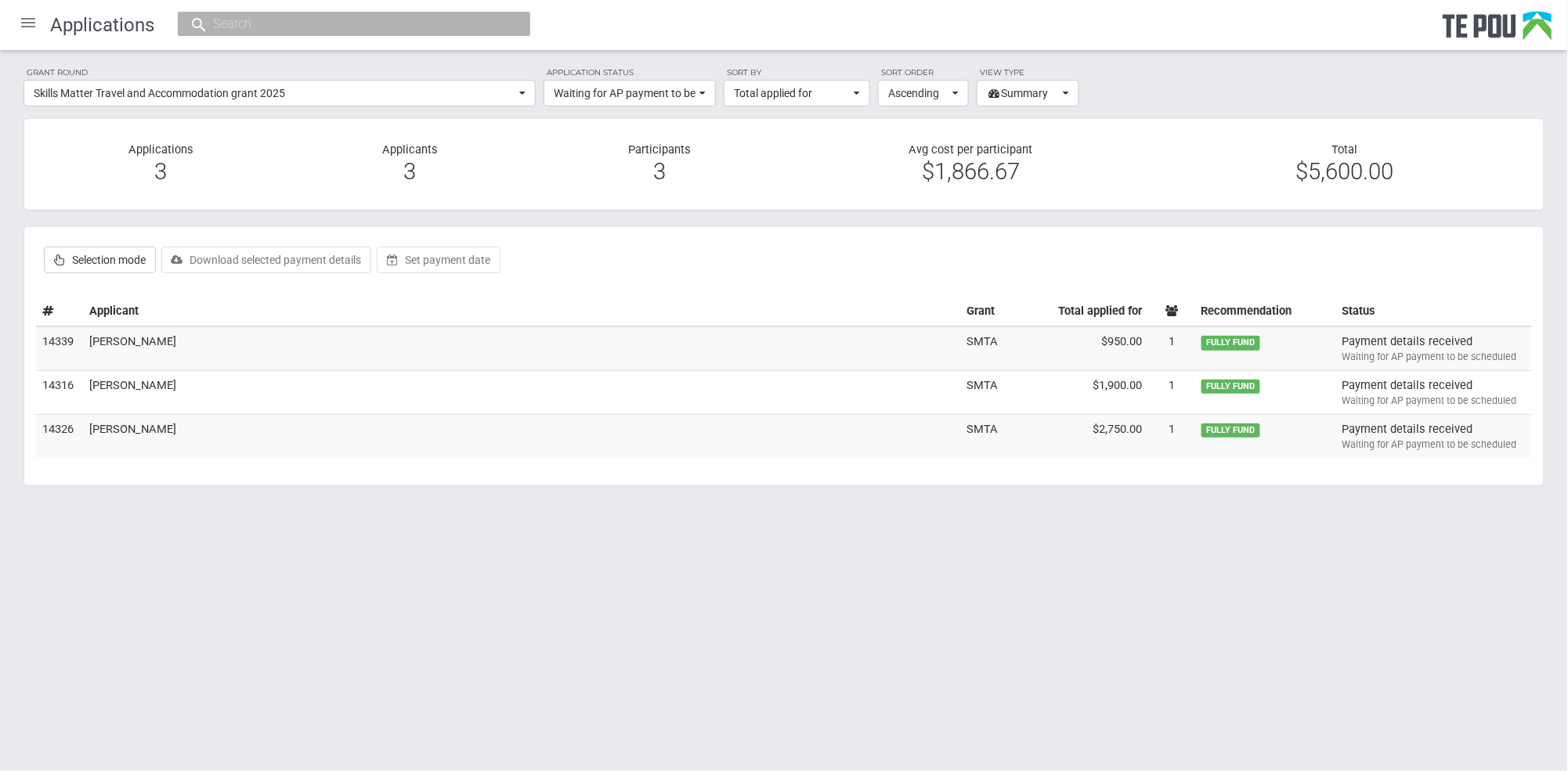
click at [208, 589] on html "Home Applications [PERSON_NAME] Applicants Organisations Individuals Moderation…" at bounding box center [784, 385] width 1568 height 771
drag, startPoint x: 193, startPoint y: 628, endPoint x: 201, endPoint y: 630, distance: 8.2
click at [201, 630] on html "Home Applications [PERSON_NAME] Applicants Organisations Individuals Moderation…" at bounding box center [784, 385] width 1568 height 771
click at [480, 600] on html "Home Applications [PERSON_NAME] Applicants Organisations Individuals Moderation…" at bounding box center [784, 385] width 1568 height 771
click at [105, 268] on label "Selection mode" at bounding box center [99, 260] width 112 height 27
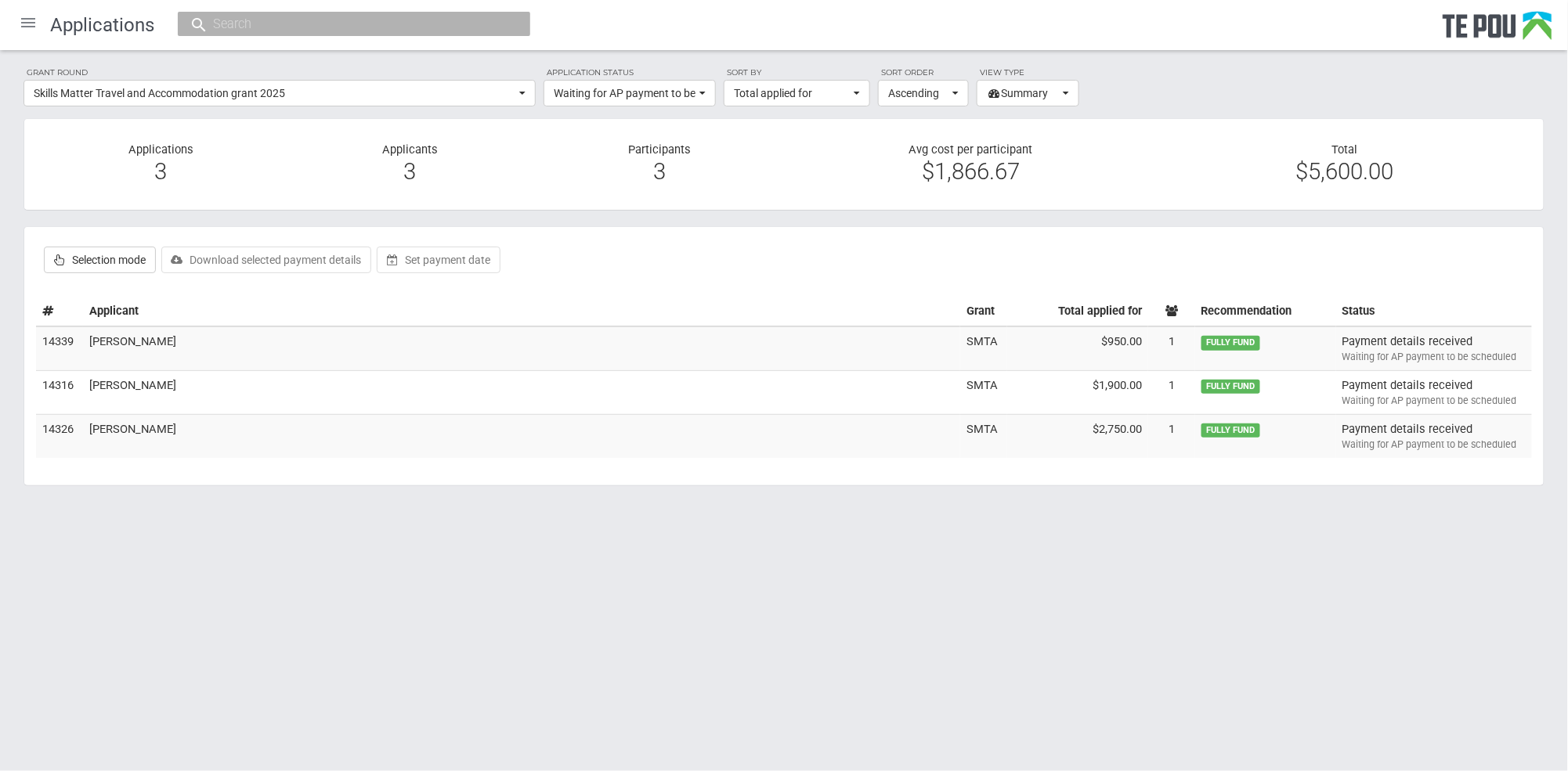
checkbox input "true"
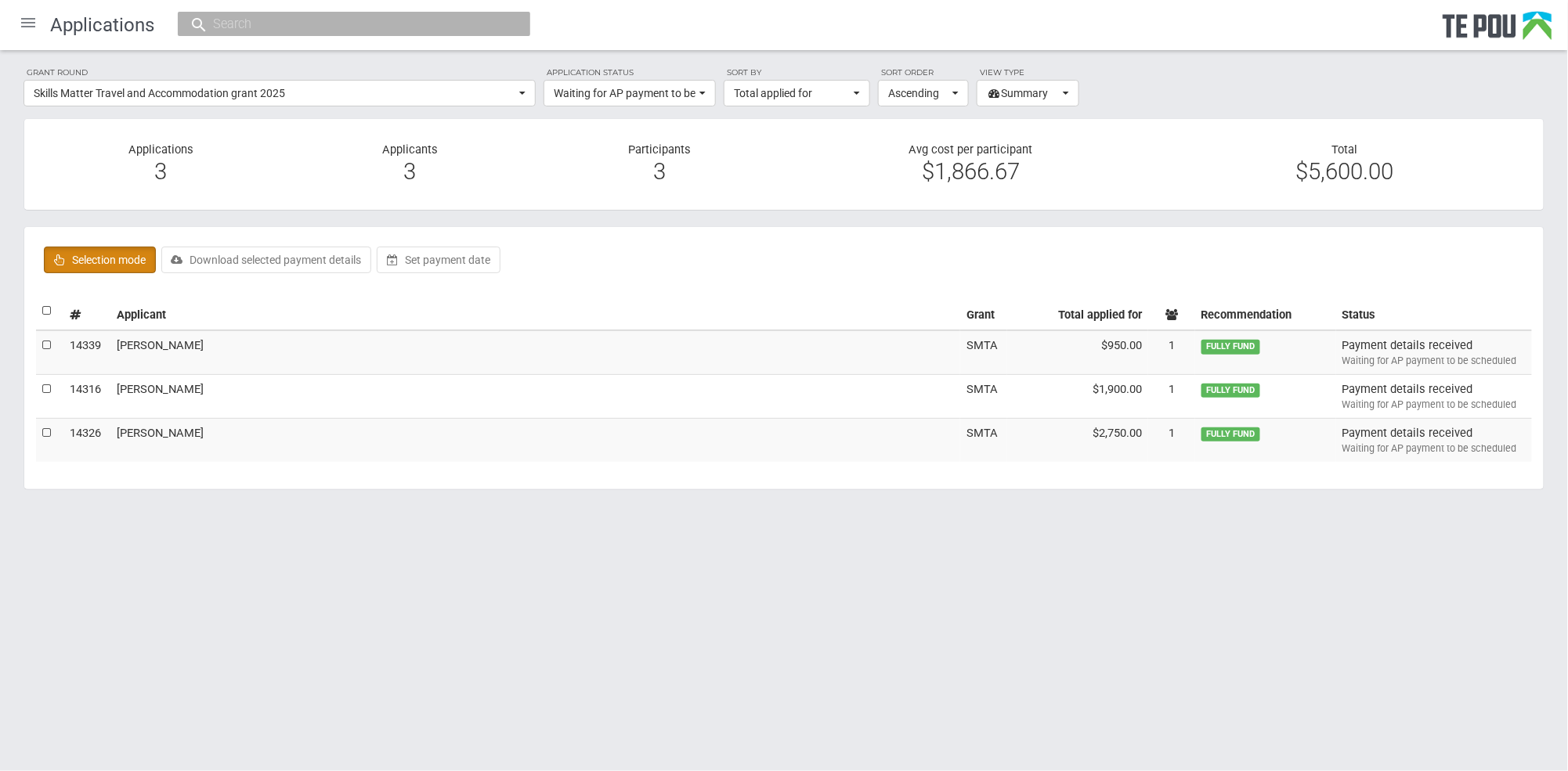
click at [52, 308] on label at bounding box center [47, 311] width 11 height 16
click at [42, 303] on input "checkbox" at bounding box center [41, 302] width 1 height 1
checkbox input "true"
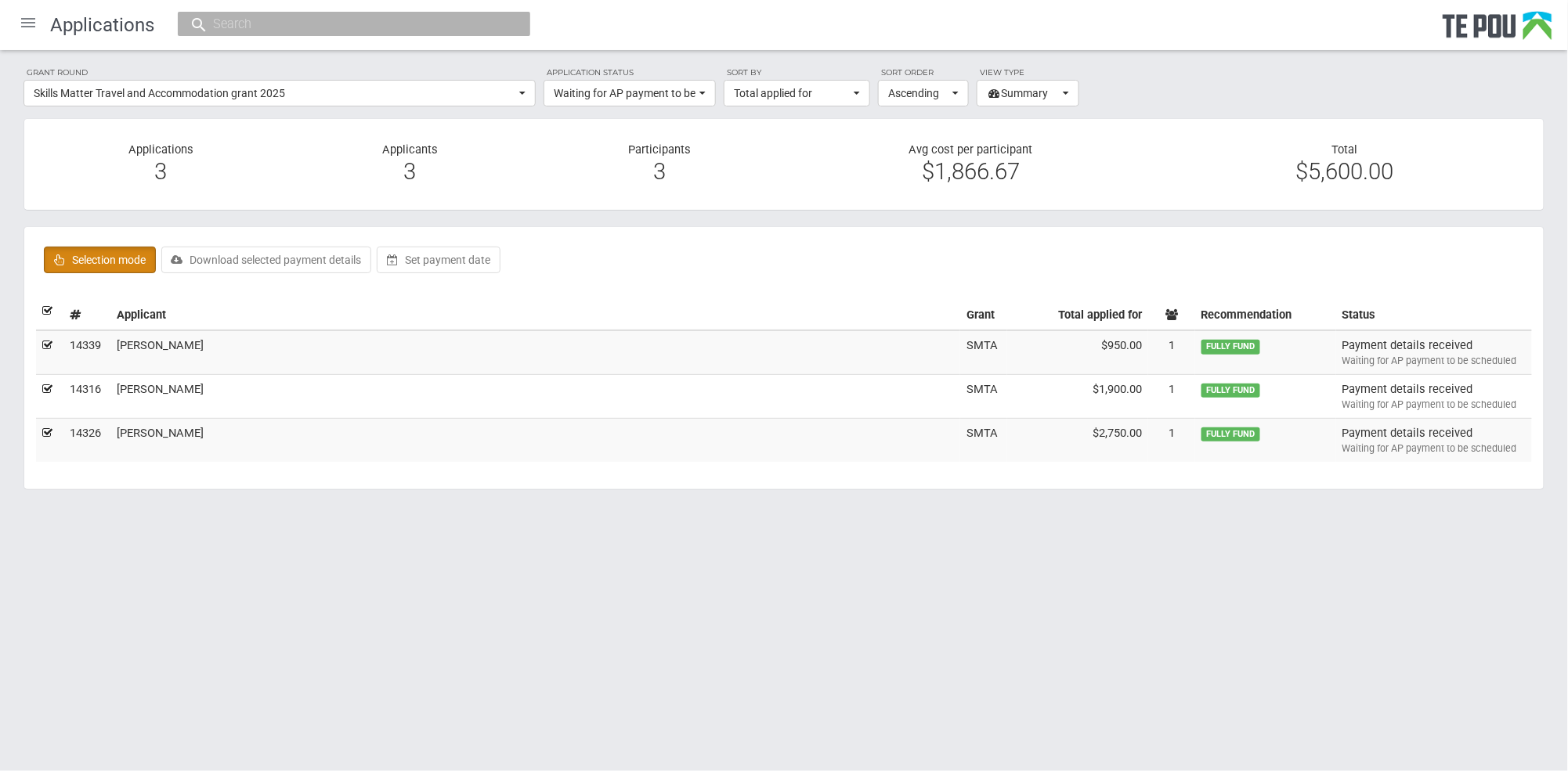
checkbox input "true"
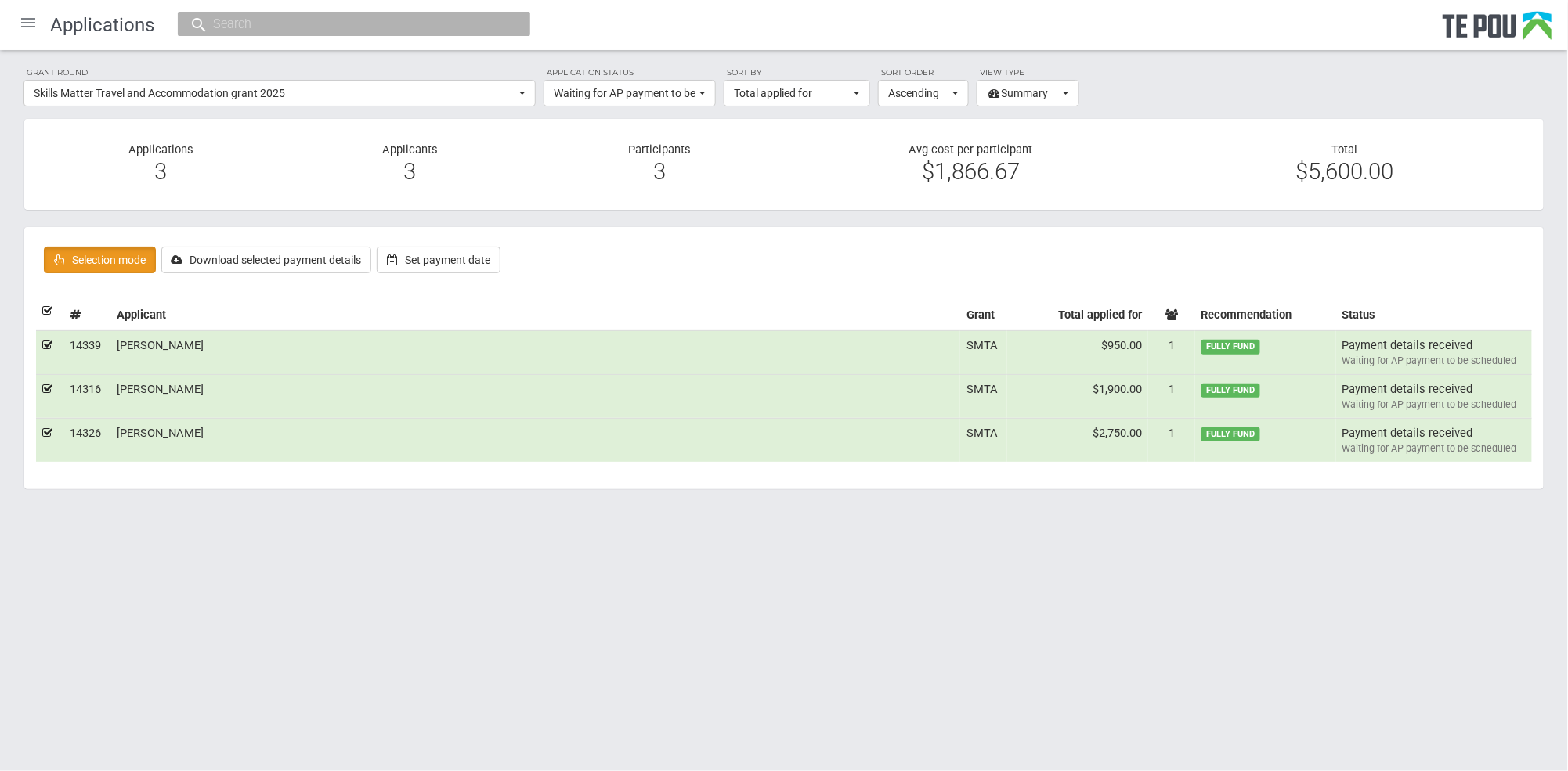
click at [323, 626] on html "Home Applications [PERSON_NAME] Applicants Organisations Individuals Moderation…" at bounding box center [784, 385] width 1568 height 771
click at [311, 261] on button "Download selected payment details" at bounding box center [266, 260] width 210 height 27
drag, startPoint x: 197, startPoint y: 386, endPoint x: 113, endPoint y: 385, distance: 84.0
click at [113, 385] on td "[PERSON_NAME]" at bounding box center [535, 397] width 850 height 44
checkbox input "false"
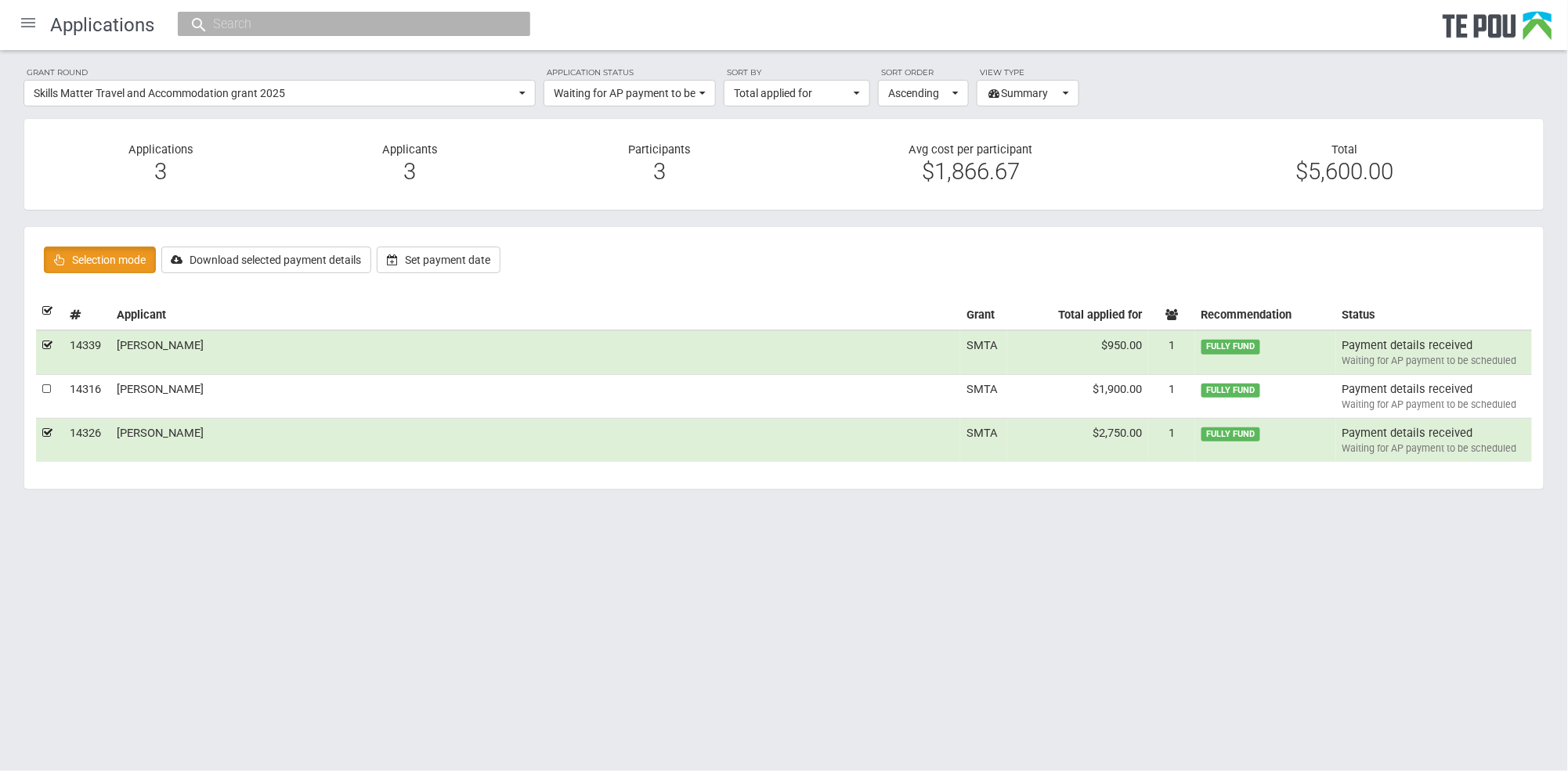
copy td "[PERSON_NAME]"
click at [246, 29] on input "text" at bounding box center [347, 23] width 276 height 16
paste input "[PERSON_NAME]"
type input "[PERSON_NAME]"
click at [222, 75] on span "[PERSON_NAME]" at bounding box center [233, 72] width 87 height 14
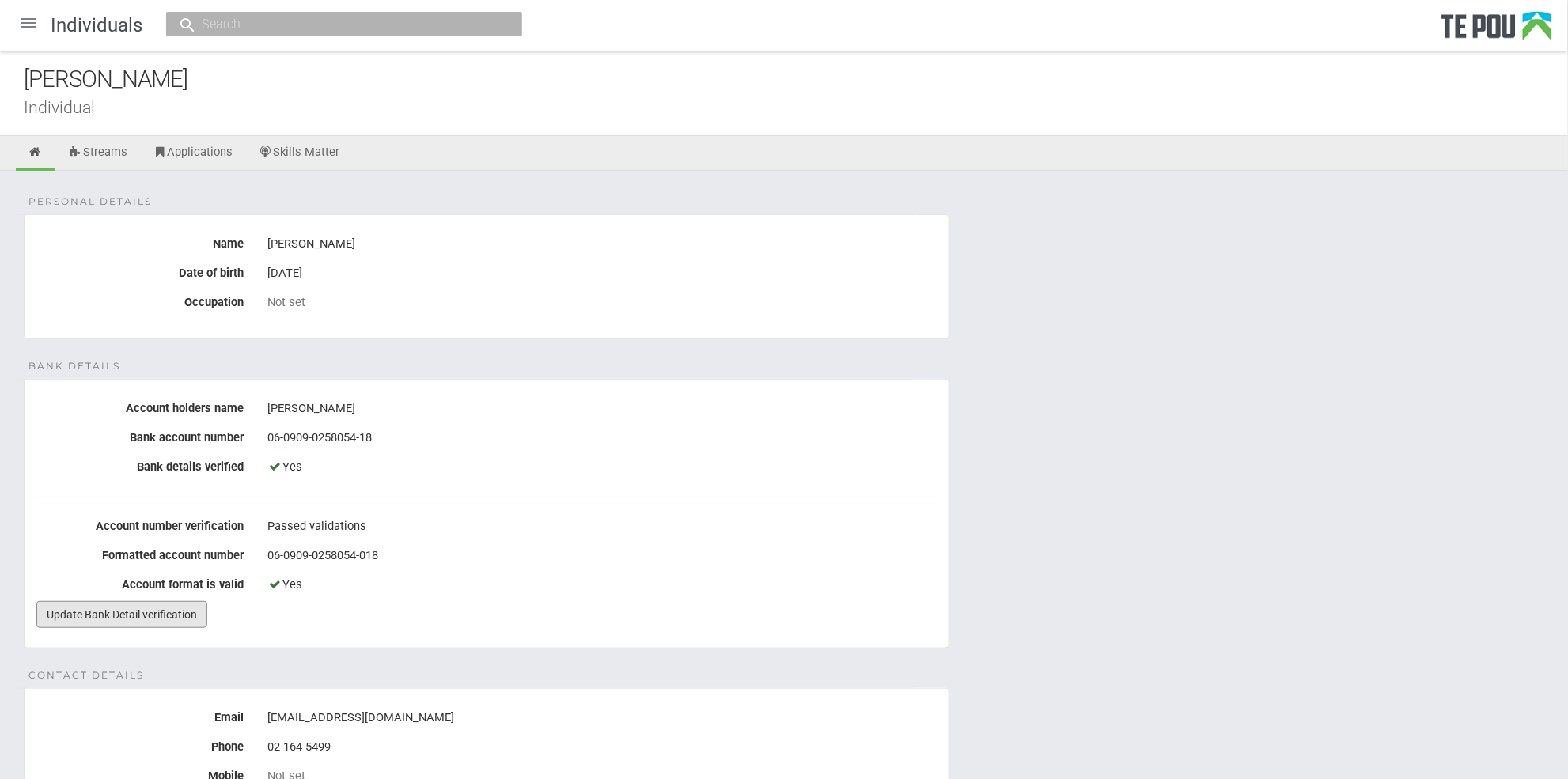
click at [143, 617] on link "Update Bank Detail verification" at bounding box center [121, 614] width 171 height 27
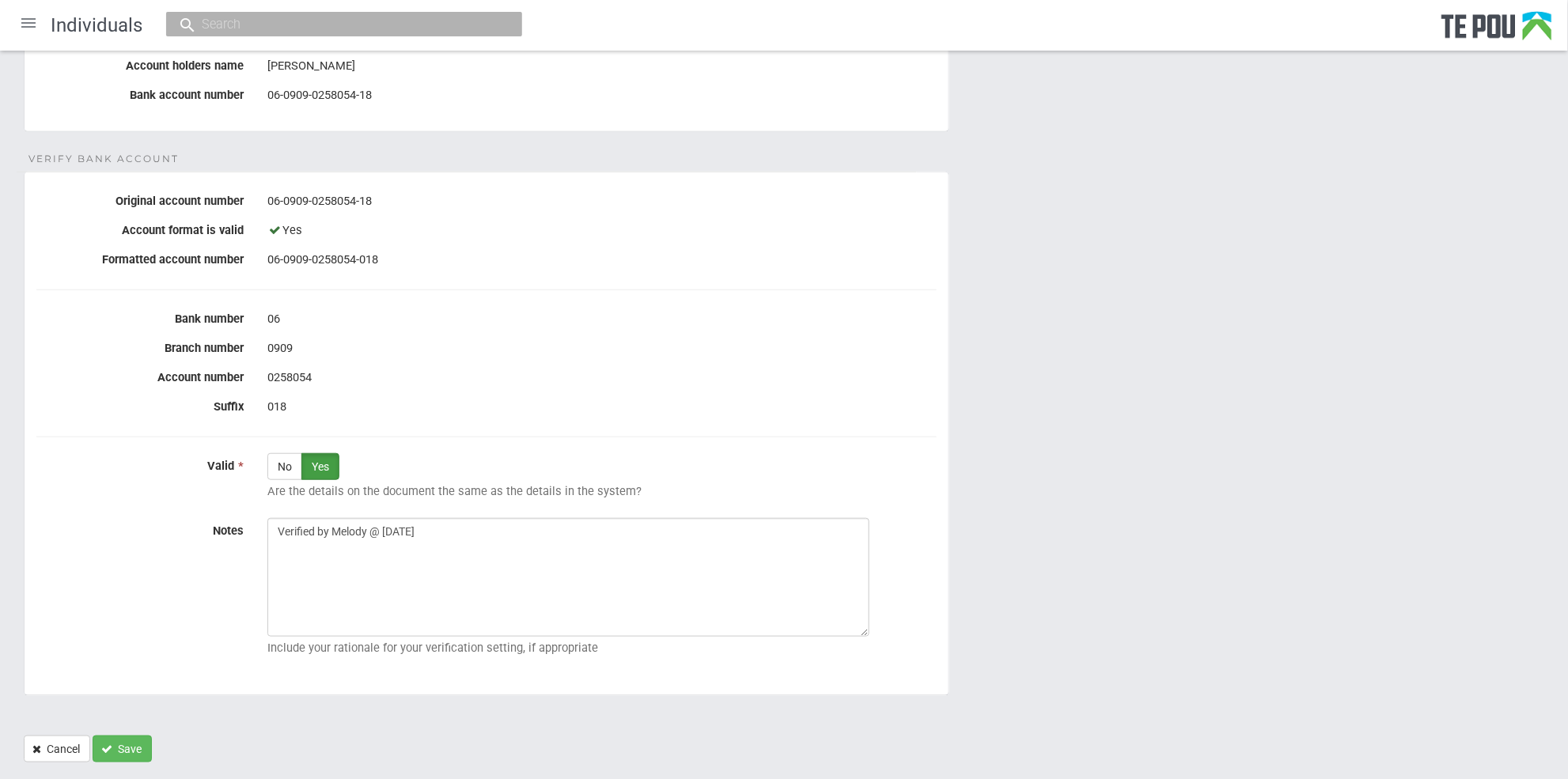
scroll to position [277, 0]
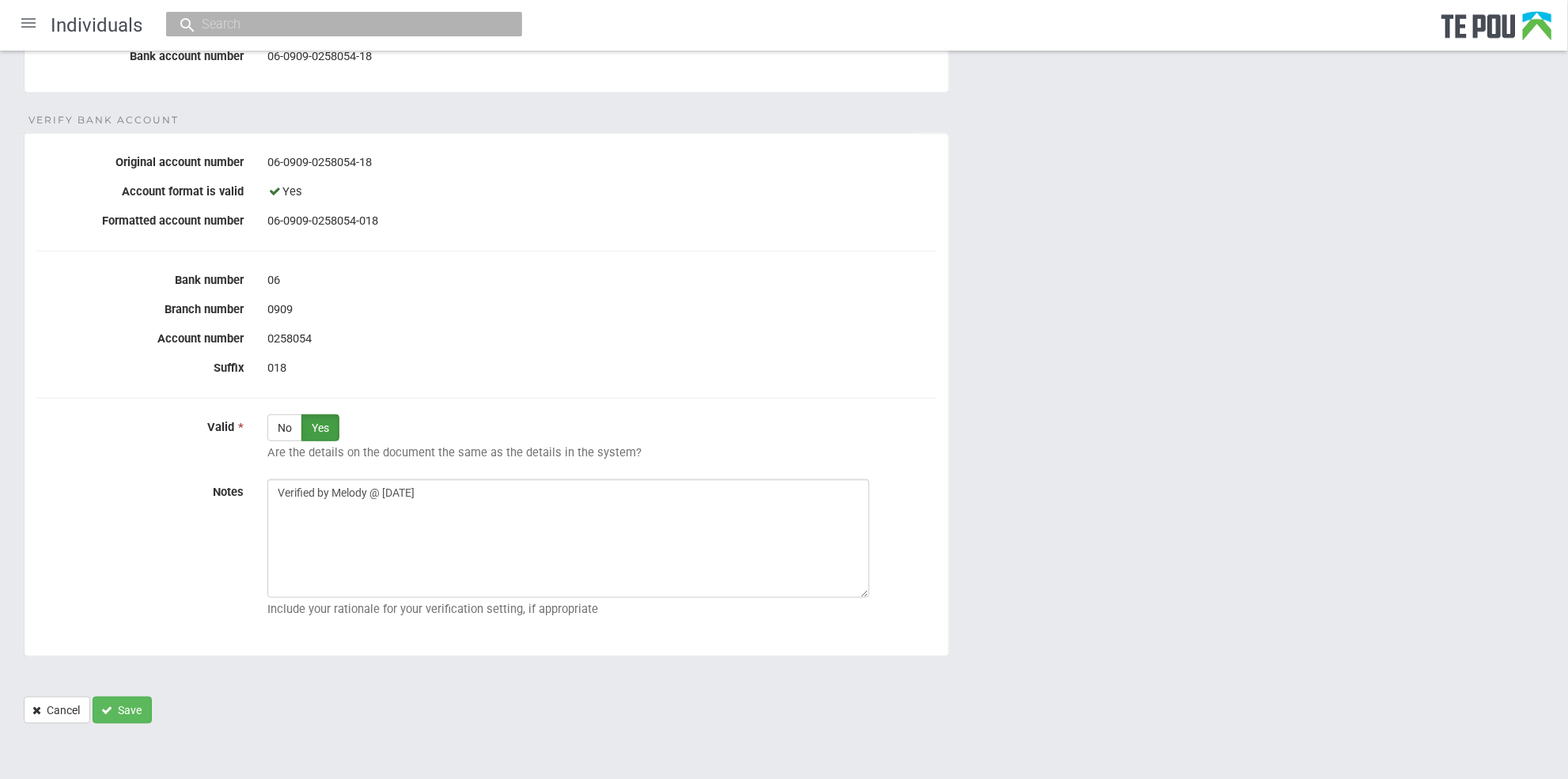
click at [103, 517] on div "Notes Verified by Melody @ 10/06/2025 Include your rationale for your verificat…" at bounding box center [486, 552] width 924 height 145
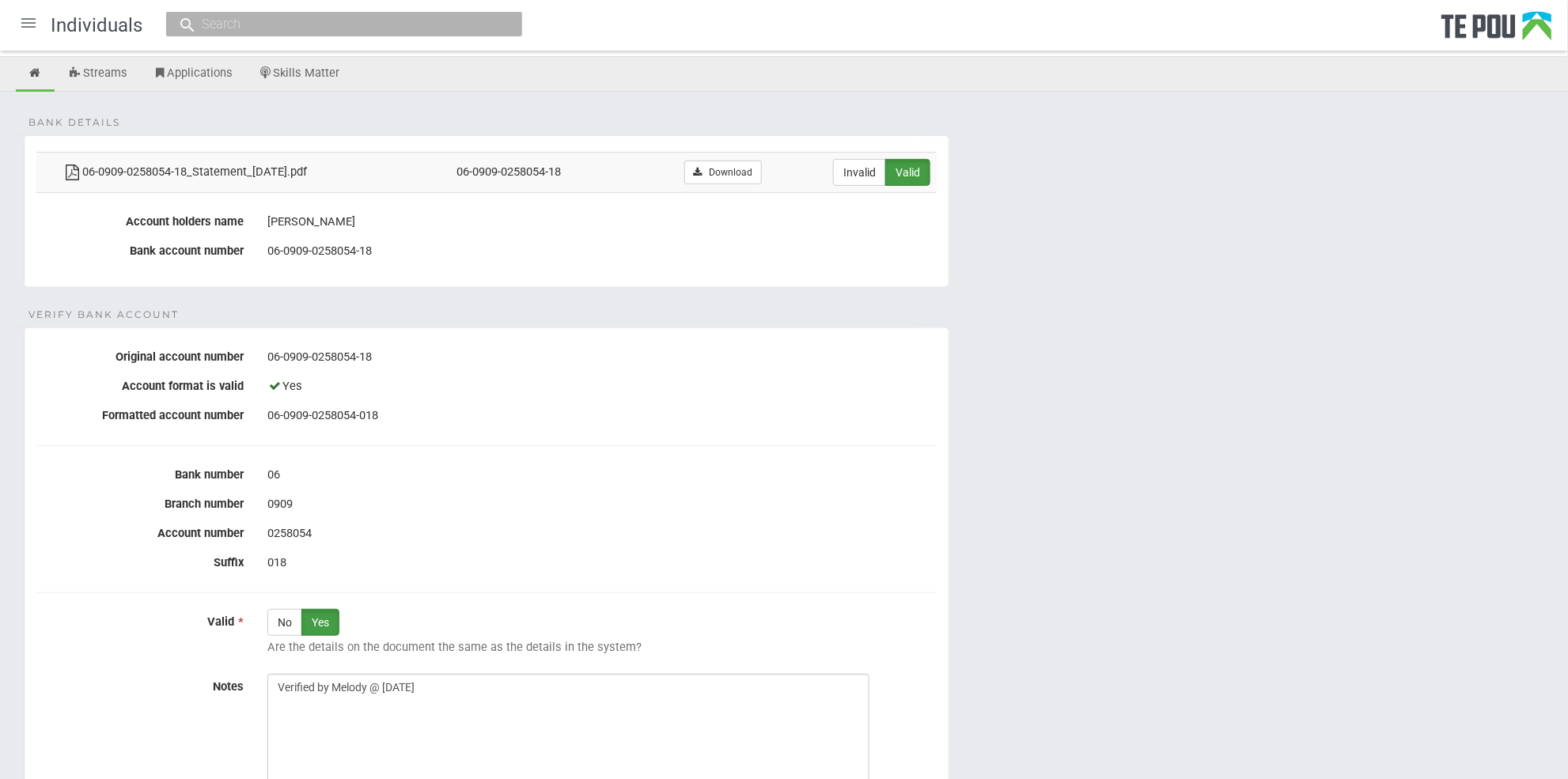
scroll to position [66, 0]
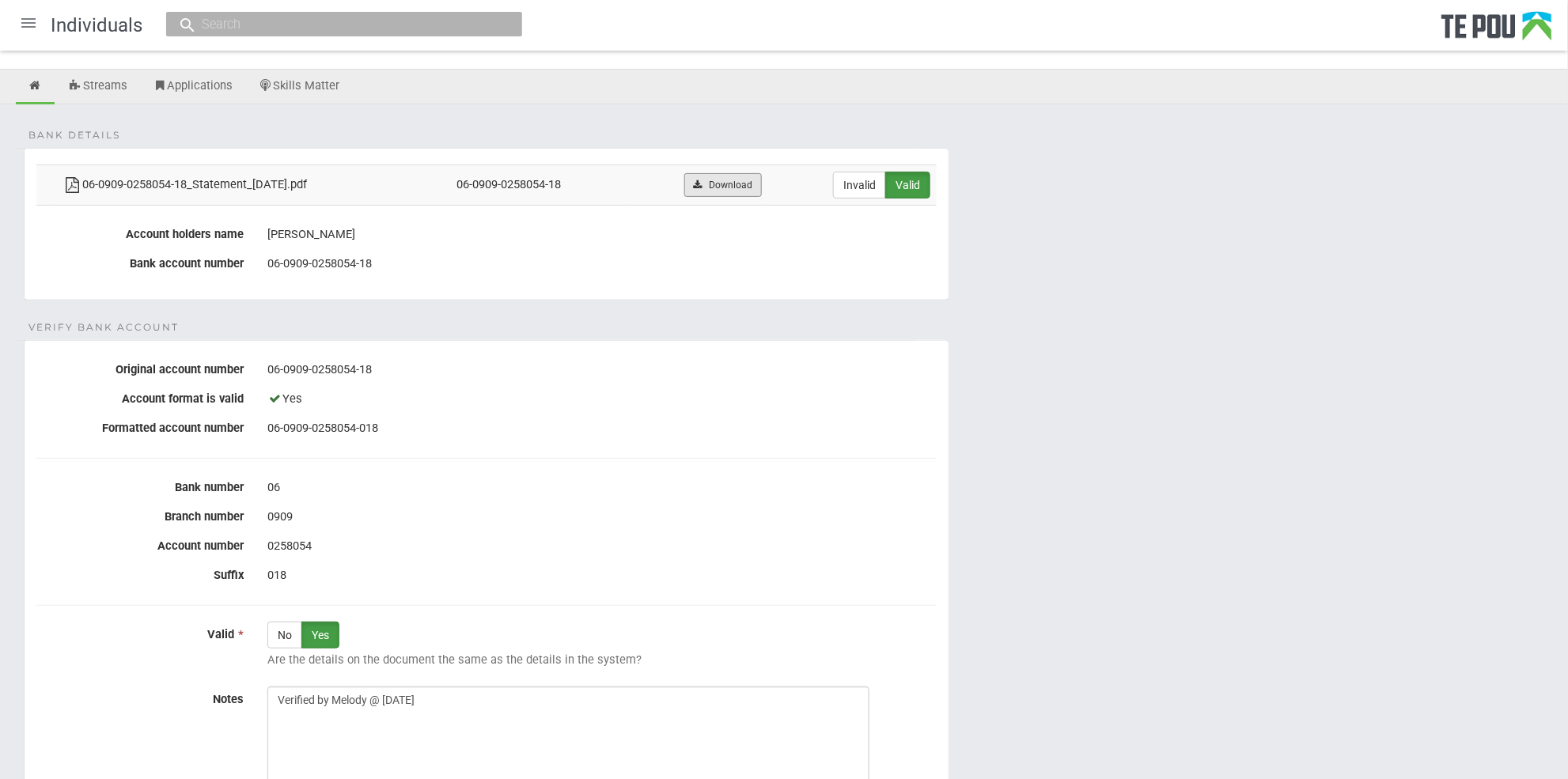
click at [723, 191] on link "Download" at bounding box center [722, 185] width 77 height 24
click at [438, 115] on div "Bank details 06-0909-0258054-18_Statement_2025-05-09.pdf 06-0909-0258054-18 Dow…" at bounding box center [784, 525] width 1568 height 842
